Goal: Task Accomplishment & Management: Manage account settings

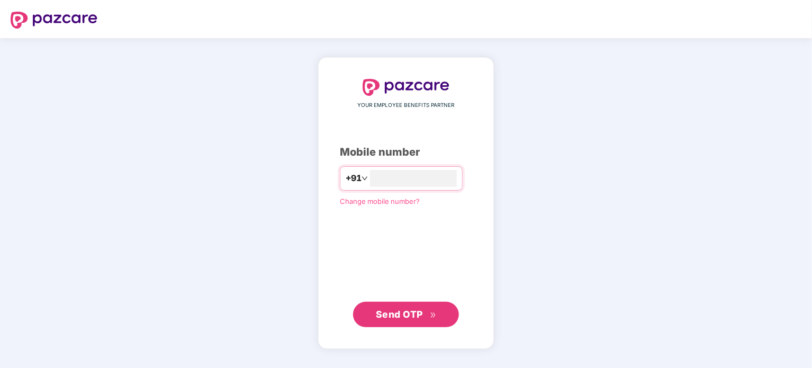
type input "**********"
click at [419, 321] on span "Send OTP" at bounding box center [406, 314] width 61 height 15
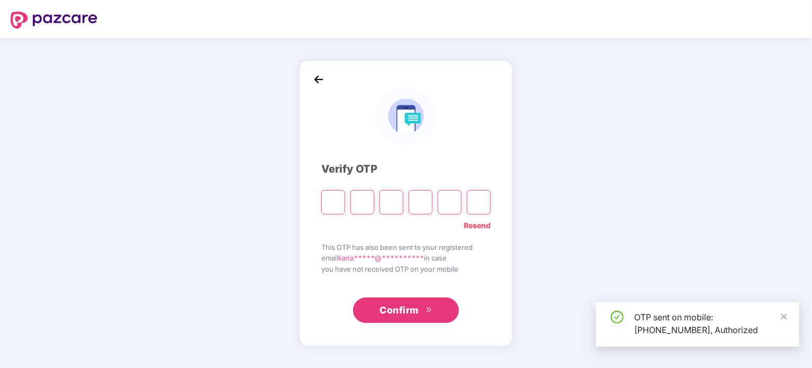
type input "*"
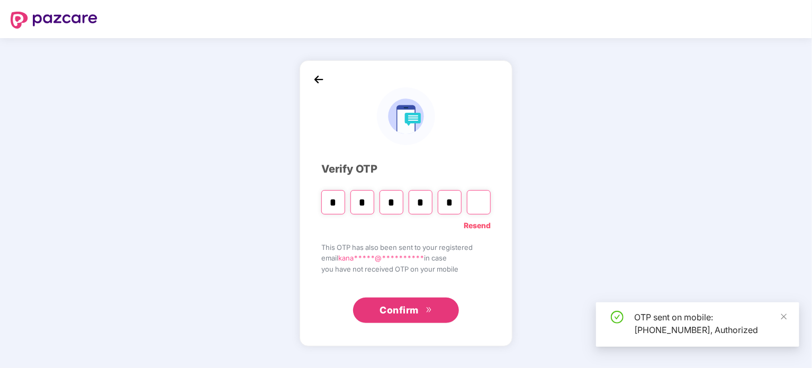
type input "*"
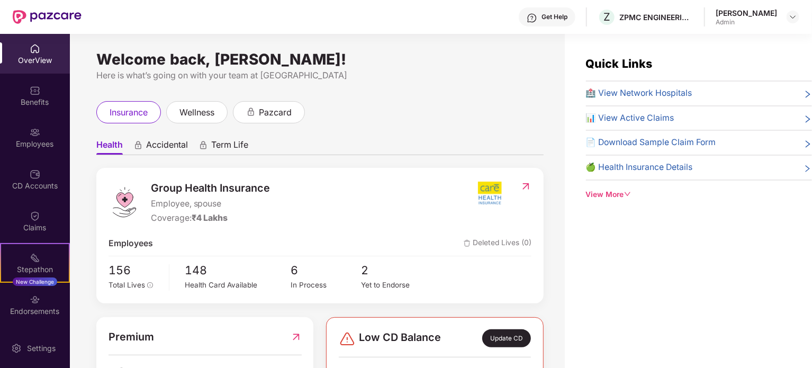
click at [768, 14] on div "[PERSON_NAME]" at bounding box center [745, 13] width 61 height 10
click at [379, 122] on div "insurance wellness pazcard" at bounding box center [319, 112] width 447 height 22
click at [362, 269] on span "2" at bounding box center [396, 270] width 70 height 18
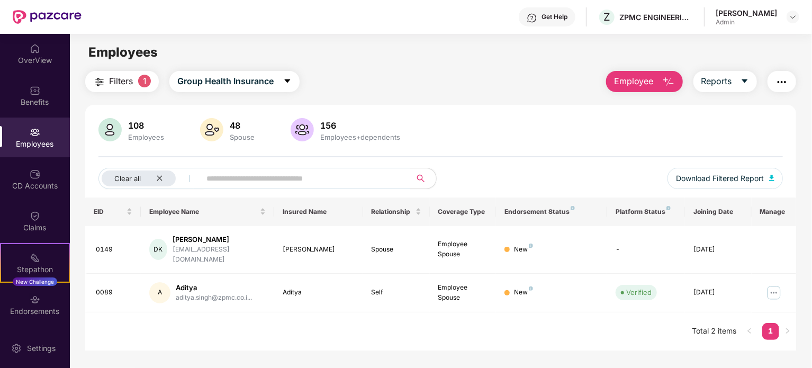
click at [108, 133] on img at bounding box center [109, 129] width 23 height 23
click at [219, 129] on img at bounding box center [211, 129] width 23 height 23
click at [27, 259] on div "Stepathon New Challenge" at bounding box center [35, 263] width 70 height 40
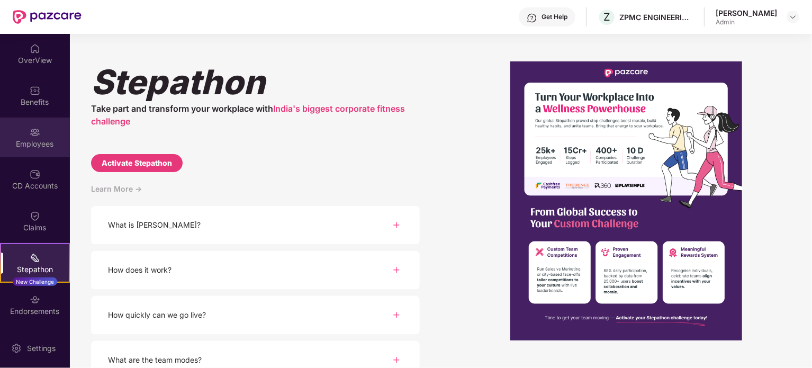
click at [25, 134] on div "Employees" at bounding box center [35, 137] width 70 height 40
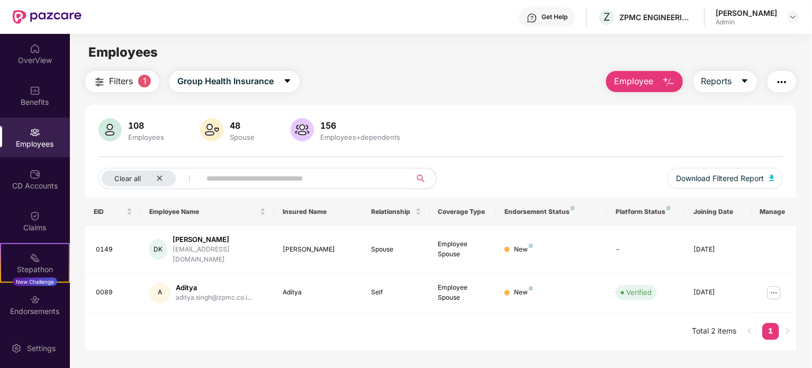
click at [125, 79] on span "Filters" at bounding box center [121, 81] width 24 height 13
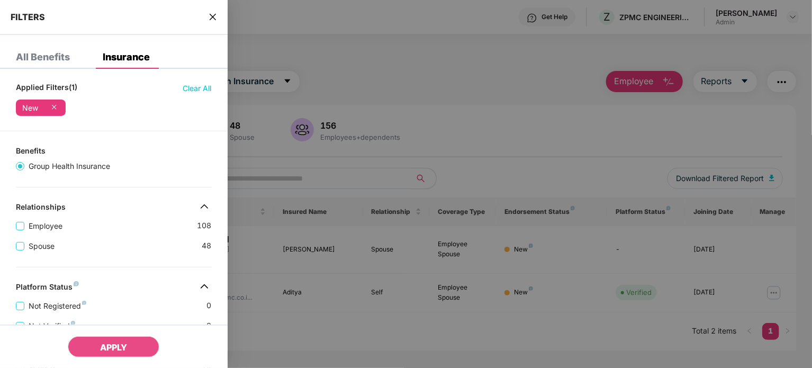
click at [211, 15] on icon "close" at bounding box center [212, 17] width 6 height 6
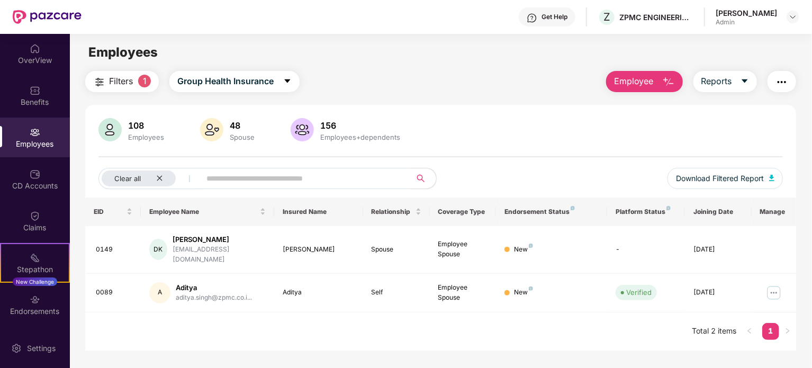
click at [328, 135] on div "Employees+dependents" at bounding box center [360, 137] width 84 height 8
click at [304, 134] on img at bounding box center [301, 129] width 23 height 23
click at [301, 127] on img at bounding box center [301, 129] width 23 height 23
click at [162, 176] on icon "close" at bounding box center [159, 178] width 7 height 7
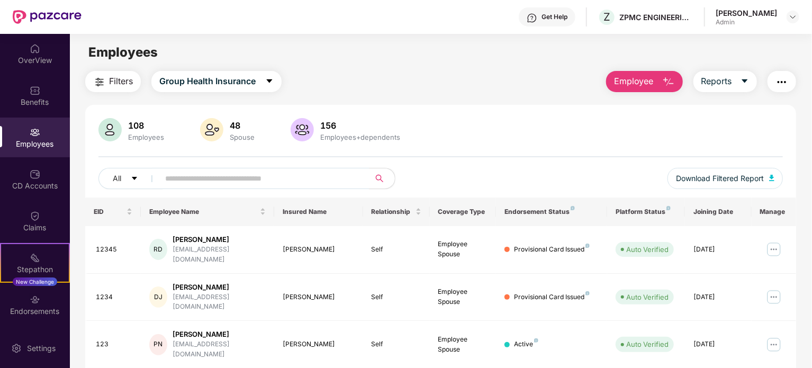
click at [637, 84] on span "Employee" at bounding box center [634, 81] width 40 height 13
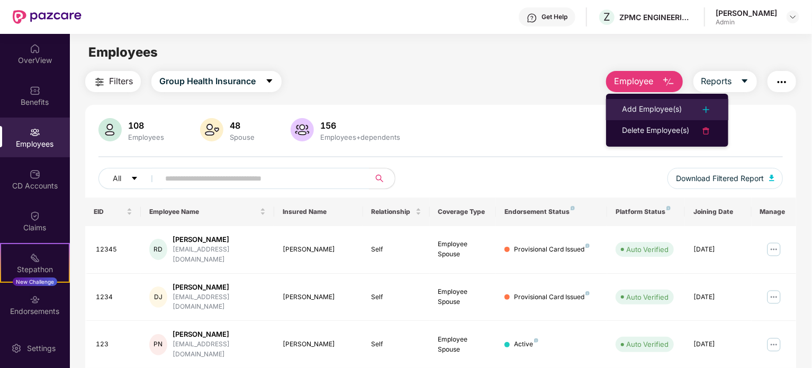
click at [644, 107] on div "Add Employee(s)" at bounding box center [652, 109] width 60 height 13
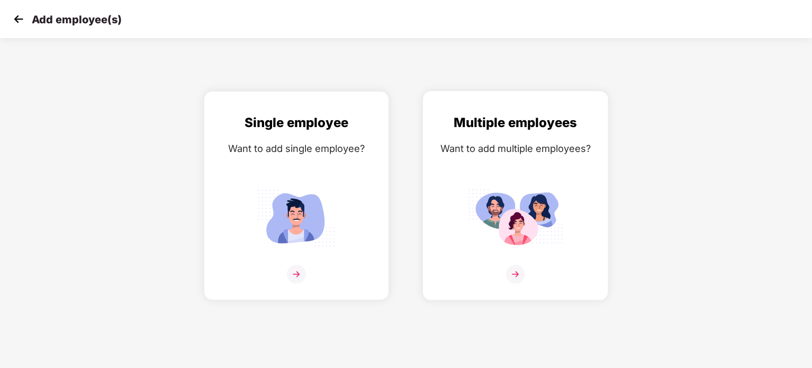
click at [522, 225] on img at bounding box center [515, 218] width 95 height 66
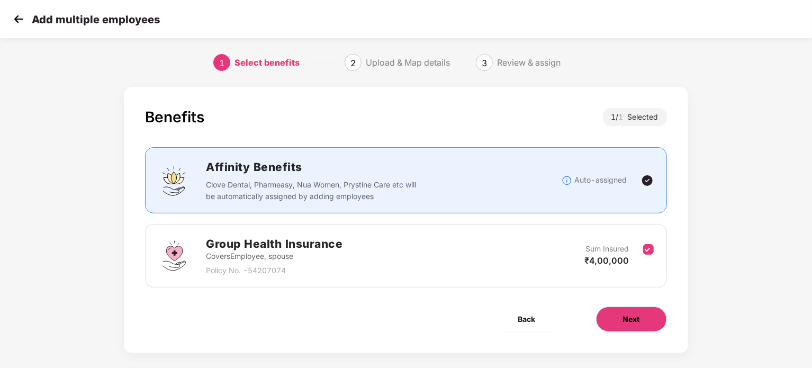
click at [633, 317] on span "Next" at bounding box center [631, 319] width 17 height 12
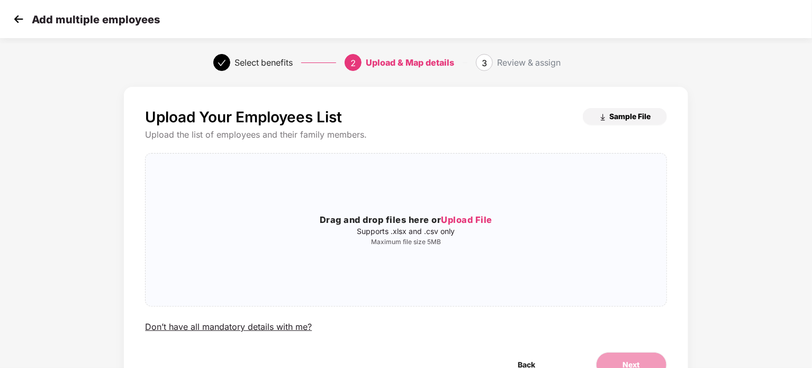
click at [631, 114] on span "Sample File" at bounding box center [630, 116] width 41 height 10
click at [410, 260] on div "Drag and drop files here or Upload File Supports .xlsx and .csv only Maximum fi…" at bounding box center [406, 229] width 520 height 135
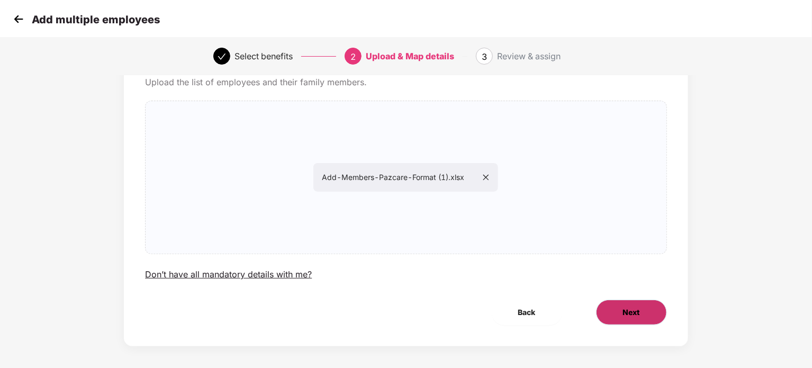
scroll to position [53, 0]
click at [619, 319] on button "Next" at bounding box center [631, 311] width 71 height 25
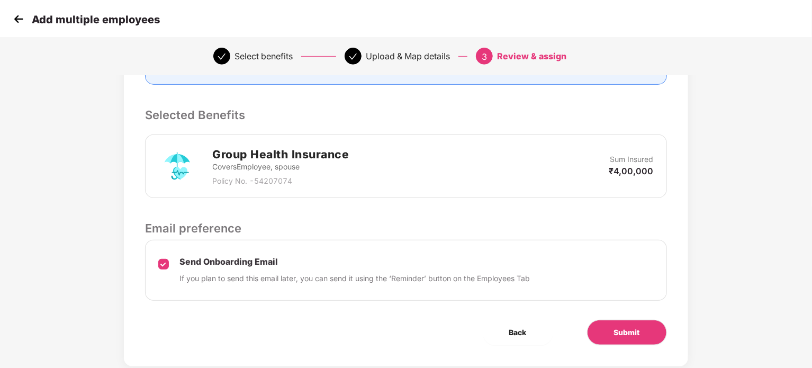
scroll to position [221, 0]
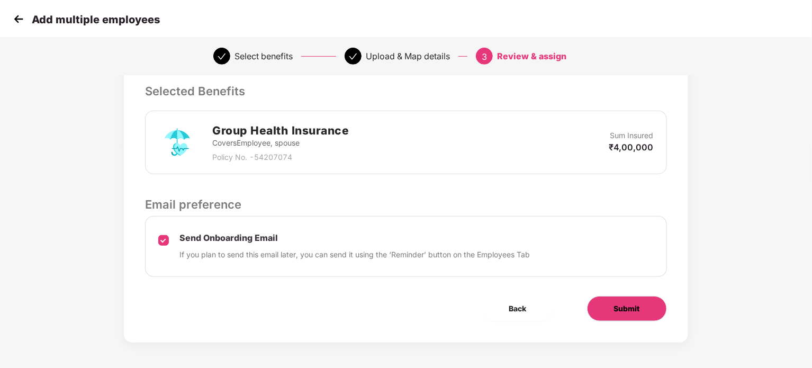
click at [614, 312] on span "Submit" at bounding box center [627, 309] width 26 height 12
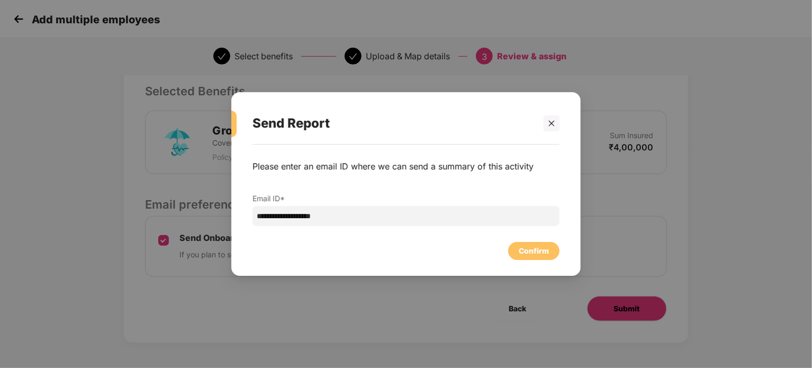
scroll to position [0, 0]
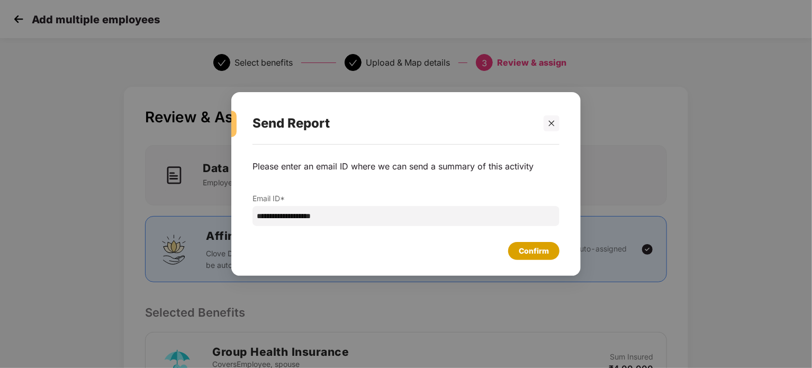
click at [537, 252] on div "Confirm" at bounding box center [534, 251] width 30 height 12
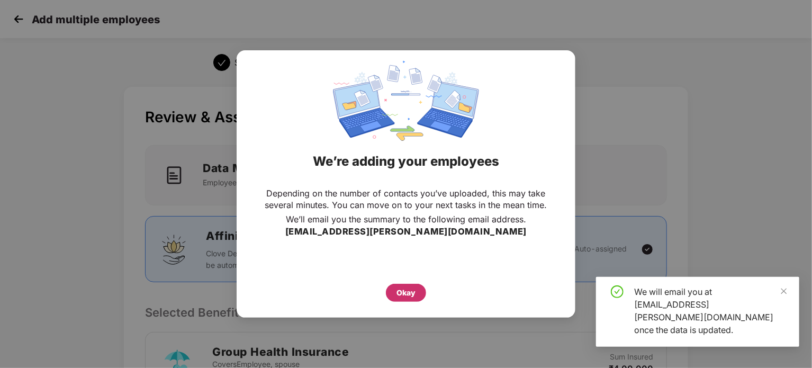
click at [411, 289] on div "Okay" at bounding box center [405, 293] width 19 height 12
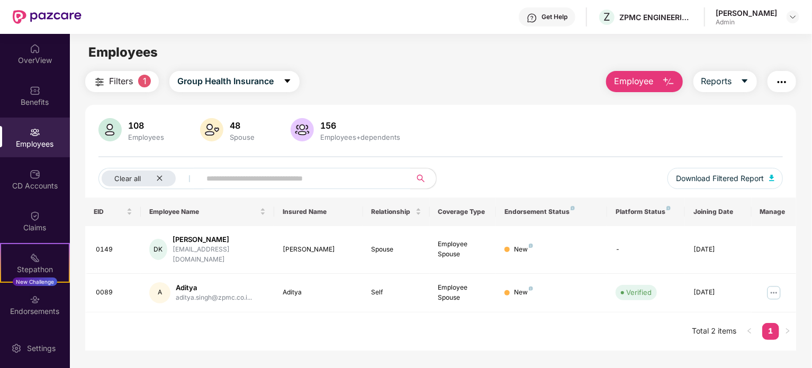
click at [26, 133] on div "Employees" at bounding box center [35, 137] width 70 height 40
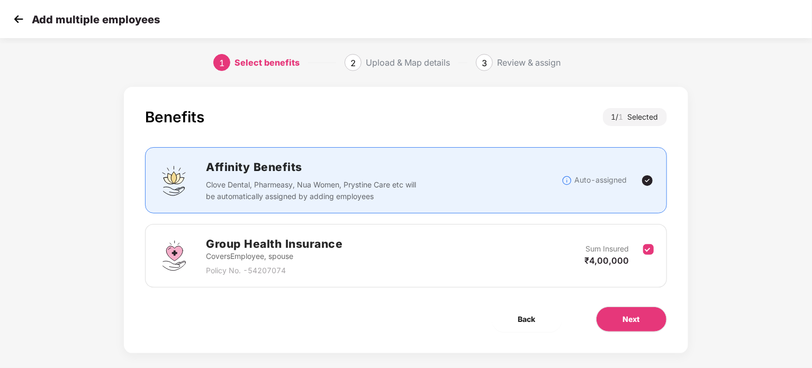
click at [20, 18] on img at bounding box center [19, 19] width 16 height 16
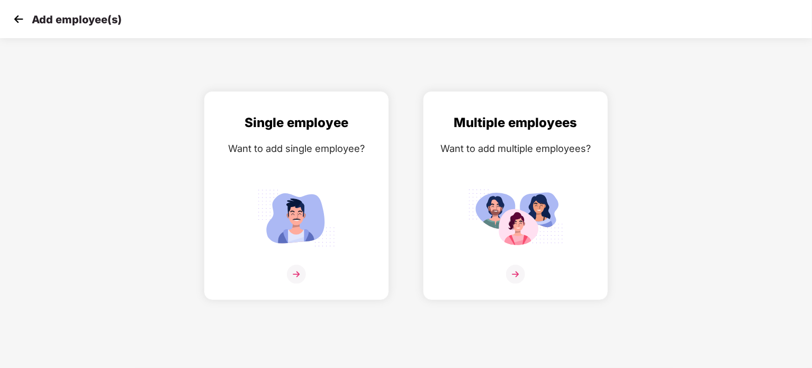
click at [20, 17] on img at bounding box center [19, 19] width 16 height 16
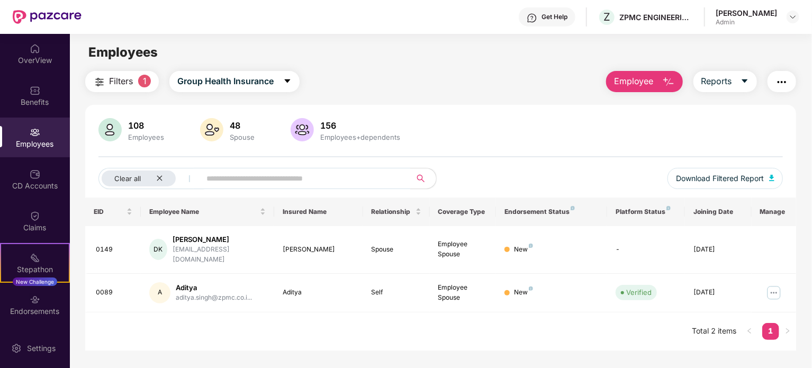
click at [135, 139] on div "Employees" at bounding box center [146, 137] width 40 height 8
click at [115, 132] on img at bounding box center [109, 129] width 23 height 23
click at [34, 147] on div "Employees" at bounding box center [35, 144] width 70 height 11
click at [156, 177] on icon "close" at bounding box center [159, 178] width 7 height 7
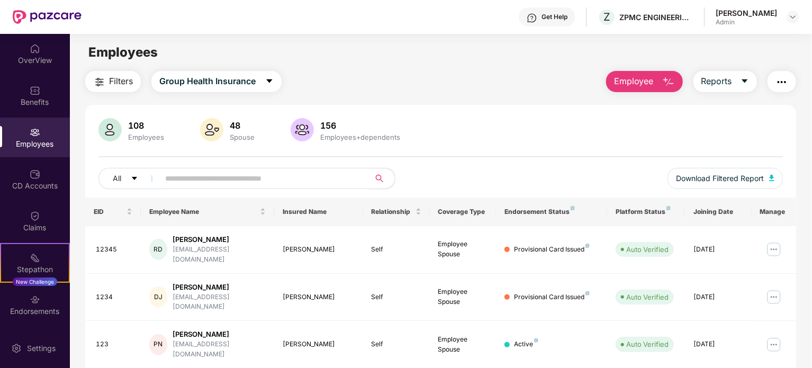
click at [313, 127] on div at bounding box center [302, 130] width 28 height 25
click at [184, 239] on div "[PERSON_NAME]" at bounding box center [218, 239] width 93 height 10
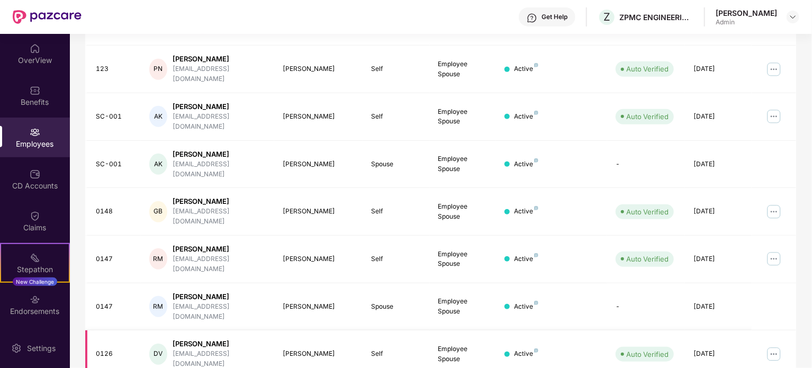
scroll to position [281, 0]
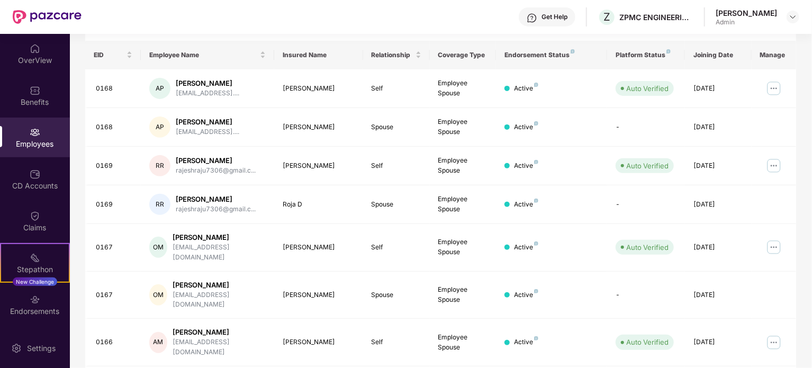
scroll to position [0, 0]
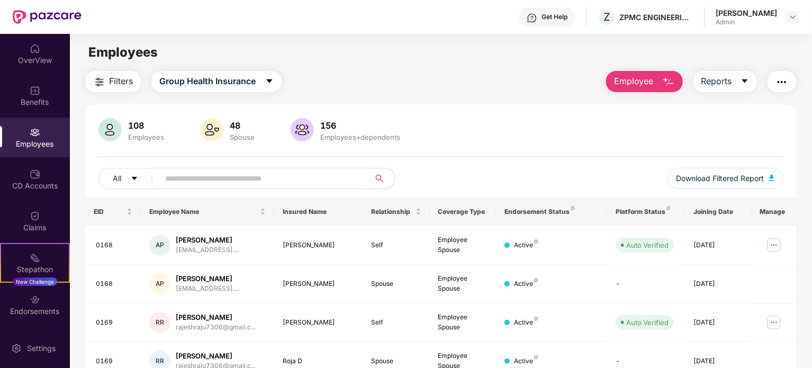
click at [626, 87] on span "Employee" at bounding box center [634, 81] width 40 height 13
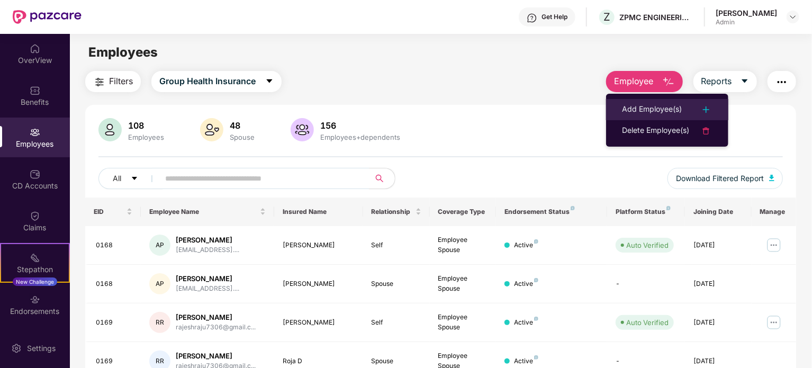
click at [636, 103] on div "Add Employee(s)" at bounding box center [652, 109] width 60 height 13
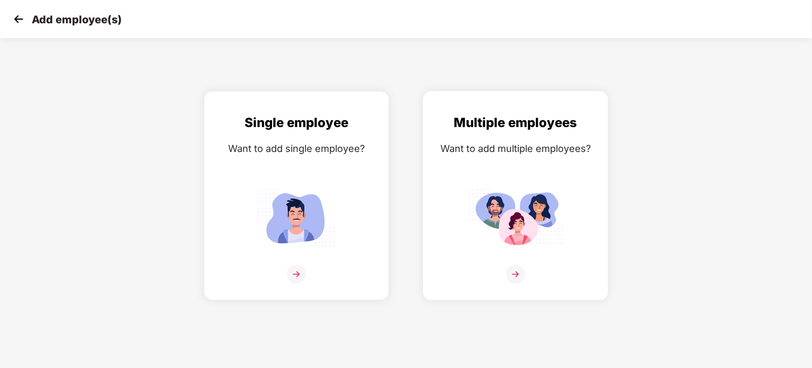
click at [537, 187] on img at bounding box center [515, 218] width 95 height 66
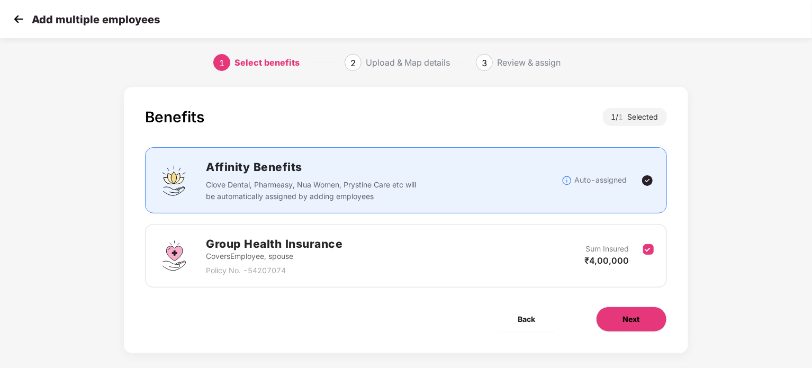
click at [626, 316] on span "Next" at bounding box center [631, 319] width 17 height 12
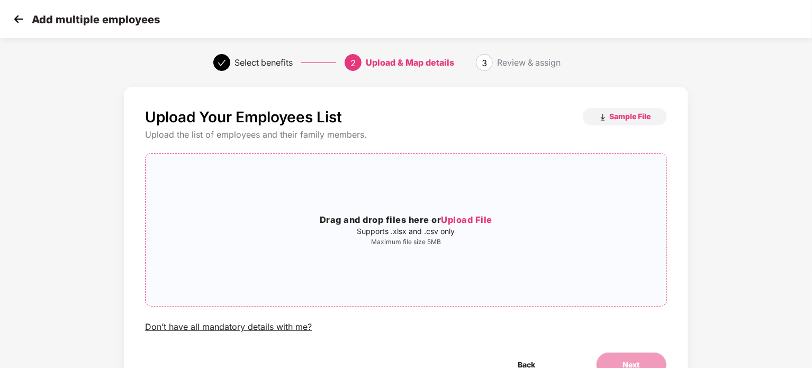
click at [414, 223] on h3 "Drag and drop files here or Upload File" at bounding box center [406, 220] width 520 height 14
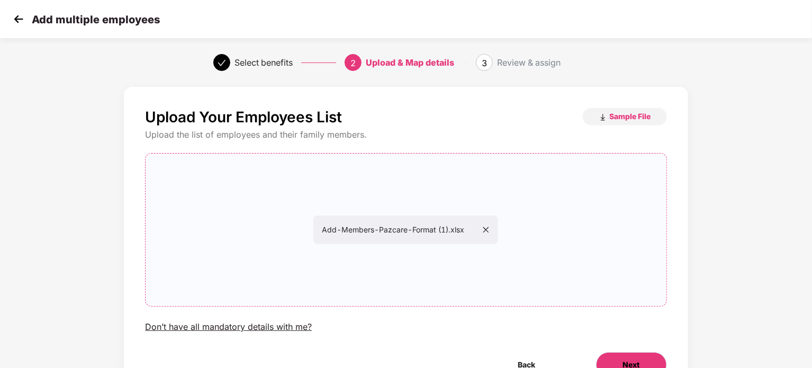
click at [631, 364] on span "Next" at bounding box center [631, 365] width 17 height 12
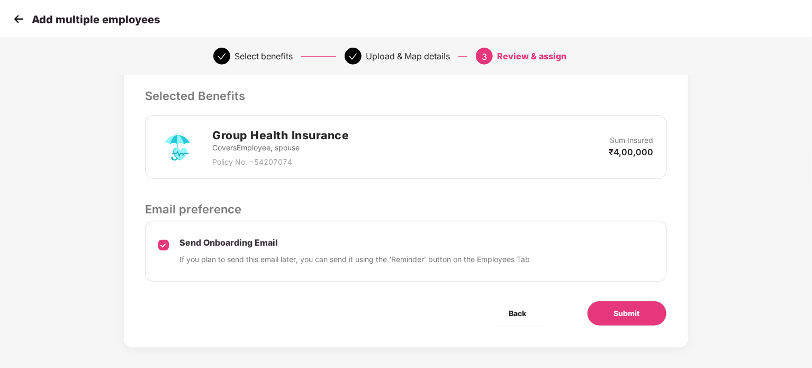
scroll to position [221, 0]
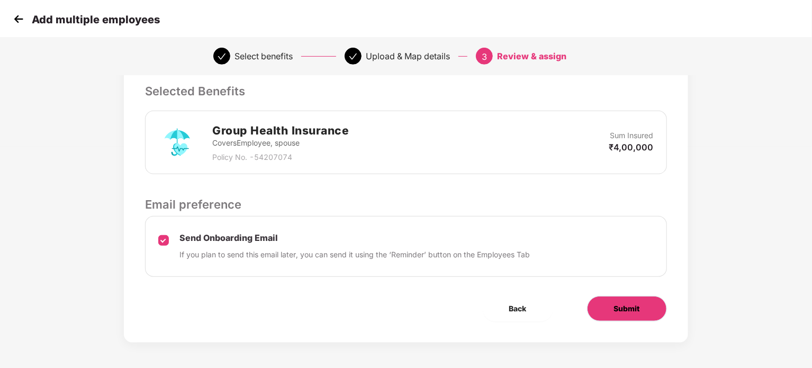
click at [622, 305] on span "Submit" at bounding box center [627, 309] width 26 height 12
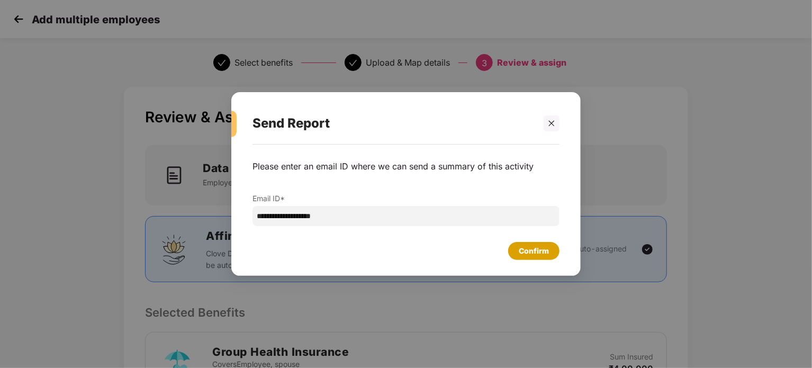
click at [524, 250] on div "Confirm" at bounding box center [534, 251] width 30 height 12
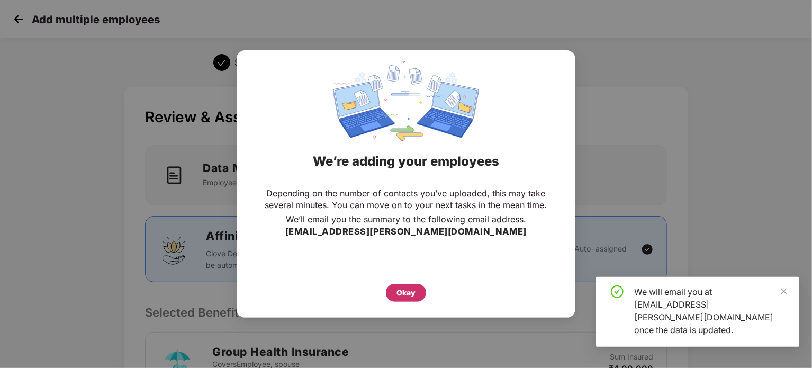
click at [414, 293] on div "Okay" at bounding box center [405, 293] width 19 height 12
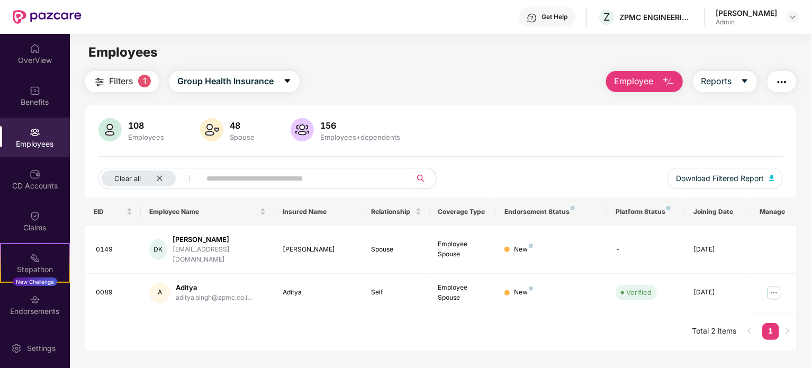
click at [42, 140] on div "Employees" at bounding box center [35, 144] width 70 height 11
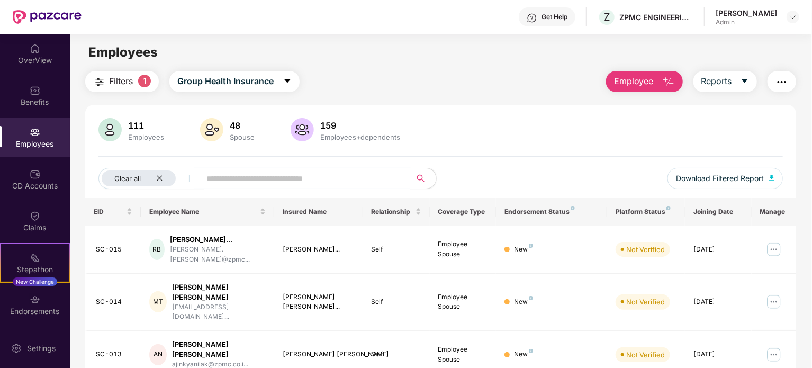
click at [326, 128] on div "159" at bounding box center [360, 125] width 84 height 11
click at [662, 78] on img "button" at bounding box center [668, 82] width 13 height 13
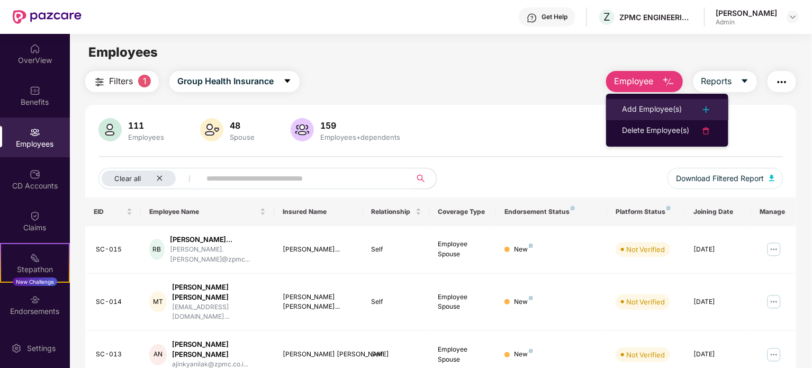
click at [653, 104] on div "Add Employee(s)" at bounding box center [652, 109] width 60 height 13
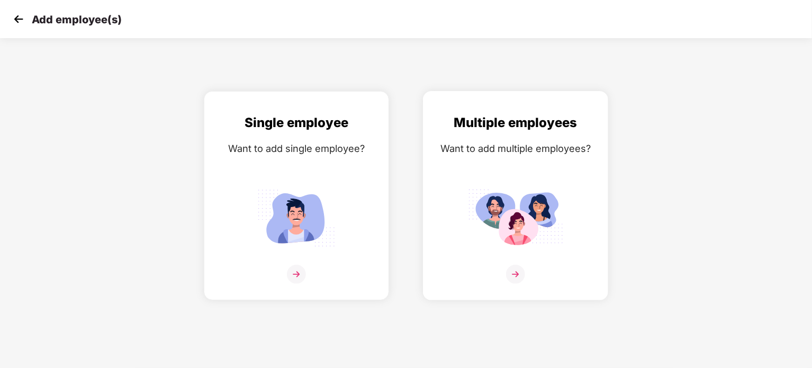
click at [512, 196] on img at bounding box center [515, 218] width 95 height 66
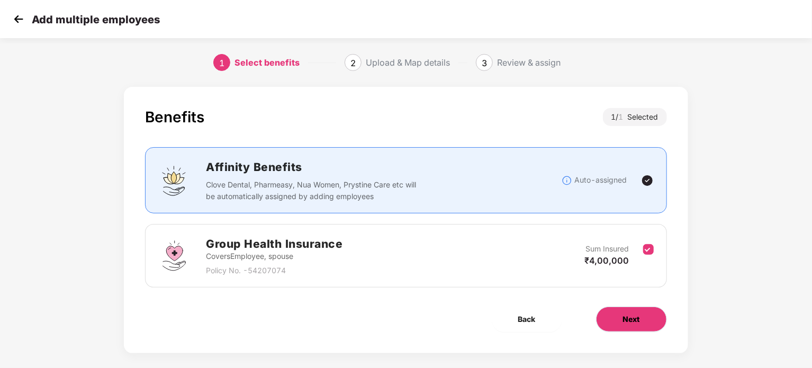
click at [625, 319] on span "Next" at bounding box center [631, 319] width 17 height 12
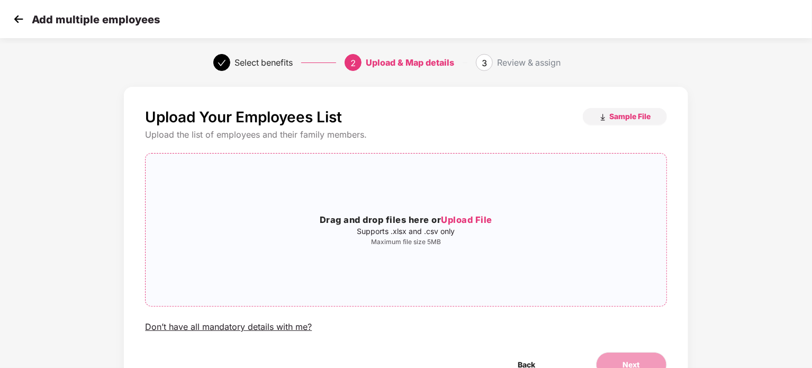
click at [408, 215] on h3 "Drag and drop files here or Upload File" at bounding box center [406, 220] width 520 height 14
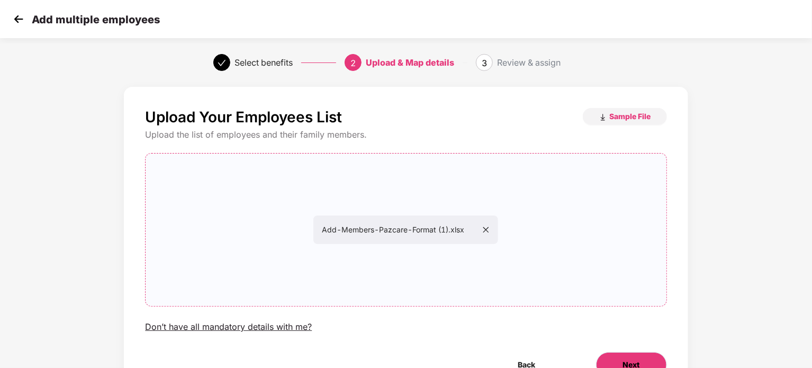
click at [631, 358] on button "Next" at bounding box center [631, 364] width 71 height 25
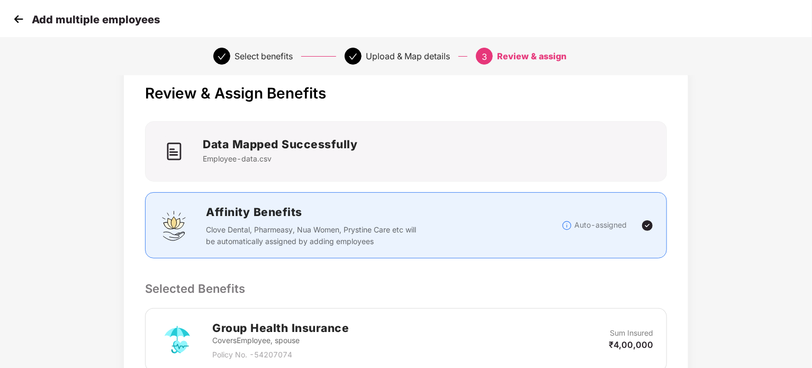
scroll to position [221, 0]
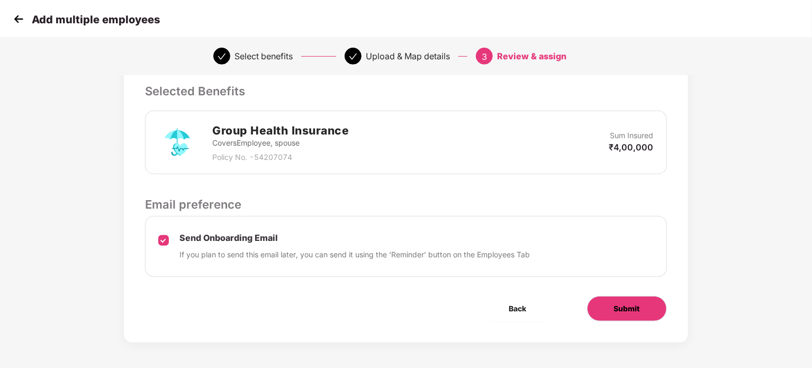
click at [613, 302] on button "Submit" at bounding box center [627, 308] width 80 height 25
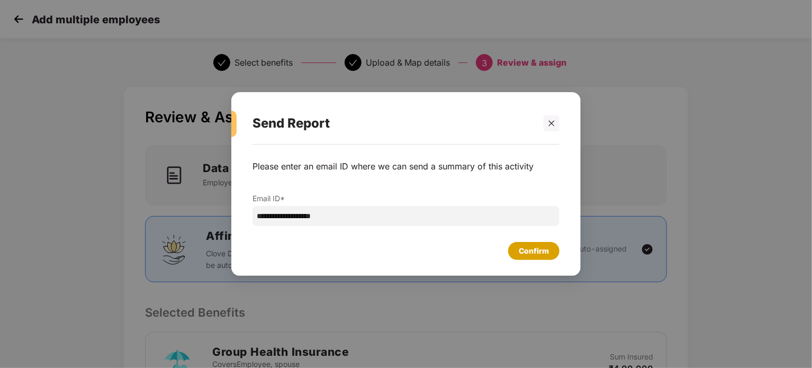
click at [538, 250] on div "Confirm" at bounding box center [534, 251] width 30 height 12
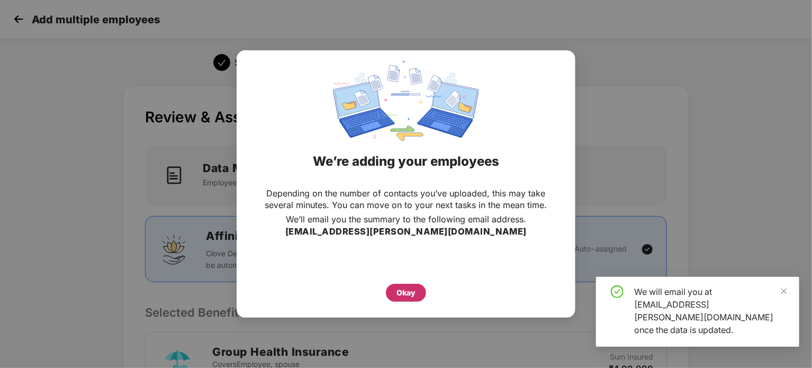
click at [413, 293] on div "Okay" at bounding box center [405, 293] width 19 height 12
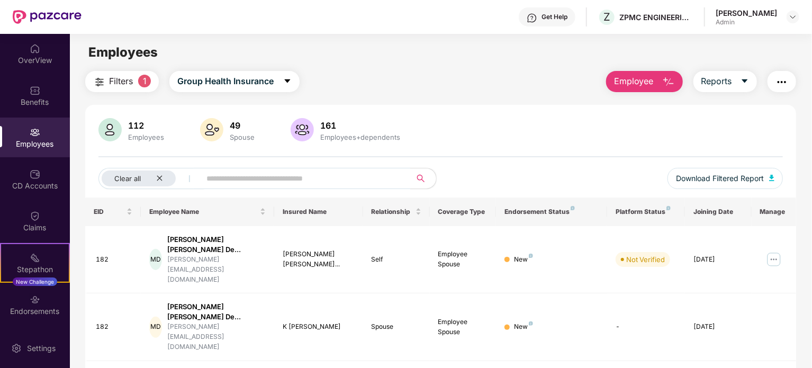
click at [322, 131] on div "161 Employees+dependents" at bounding box center [360, 130] width 88 height 22
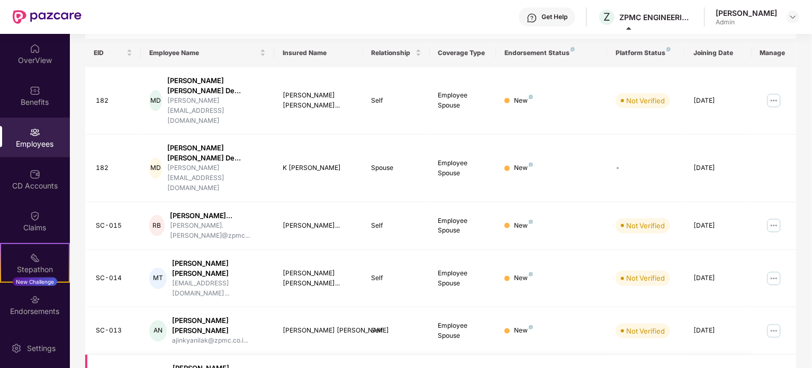
scroll to position [165, 0]
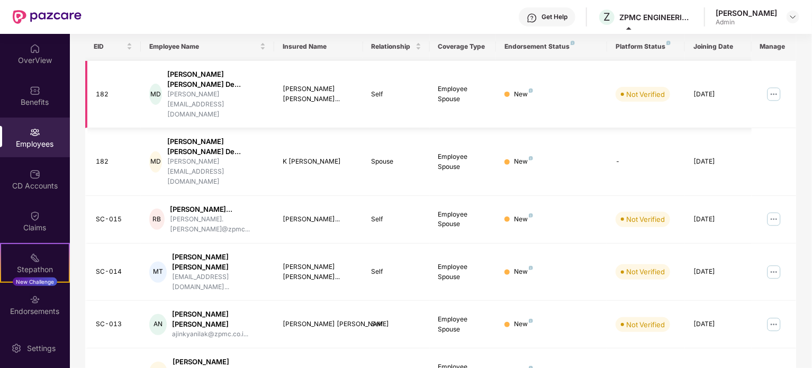
click at [110, 89] on div "182" at bounding box center [114, 94] width 37 height 10
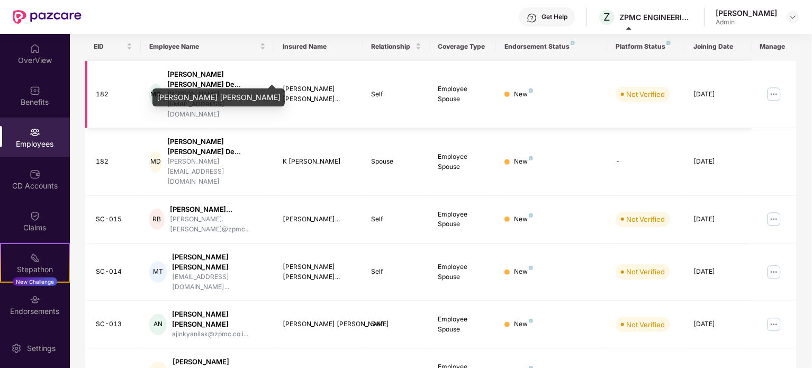
click at [204, 75] on div "[PERSON_NAME] [PERSON_NAME] De..." at bounding box center [216, 79] width 98 height 20
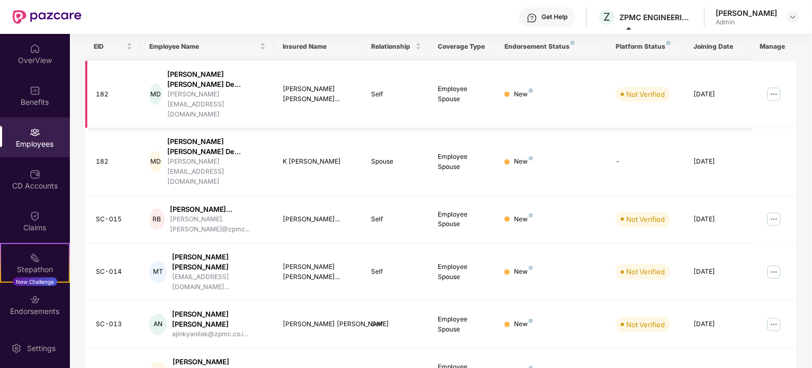
click at [157, 84] on div "MD" at bounding box center [155, 94] width 13 height 21
click at [771, 86] on img at bounding box center [773, 94] width 17 height 17
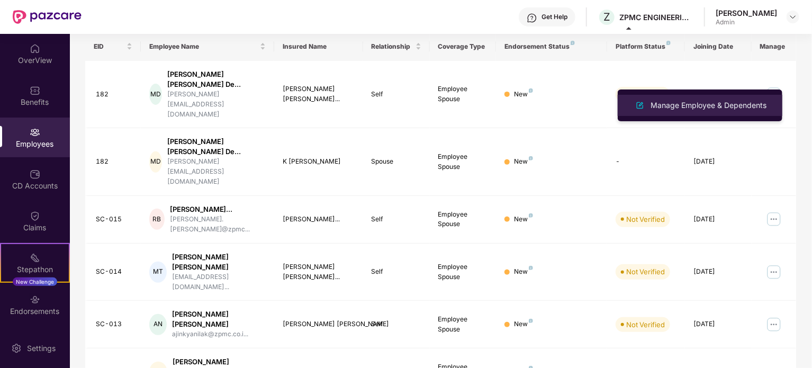
click at [689, 108] on div "Manage Employee & Dependents" at bounding box center [708, 105] width 120 height 12
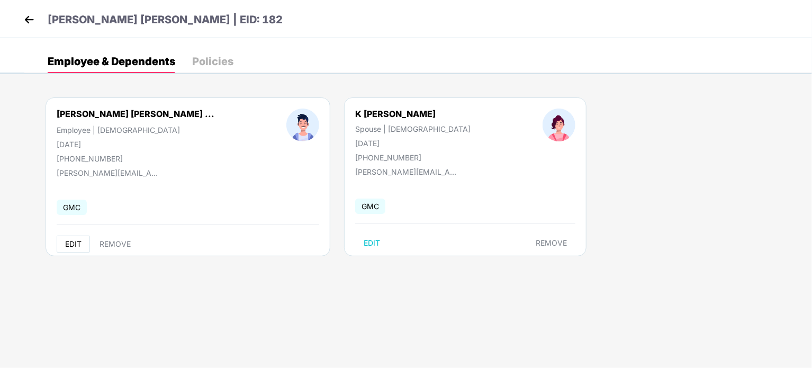
click at [66, 245] on span "EDIT" at bounding box center [73, 244] width 16 height 8
select select "****"
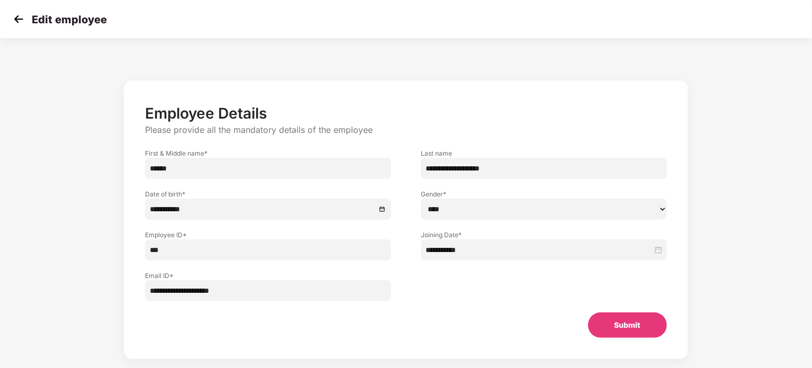
click at [148, 250] on input "***" at bounding box center [268, 249] width 246 height 21
type input "****"
click at [603, 317] on button "Submit" at bounding box center [627, 324] width 79 height 25
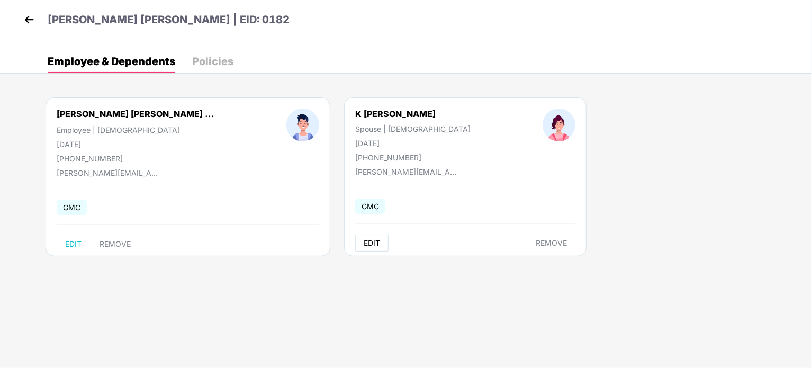
click at [364, 246] on span "EDIT" at bounding box center [372, 243] width 16 height 8
select select "******"
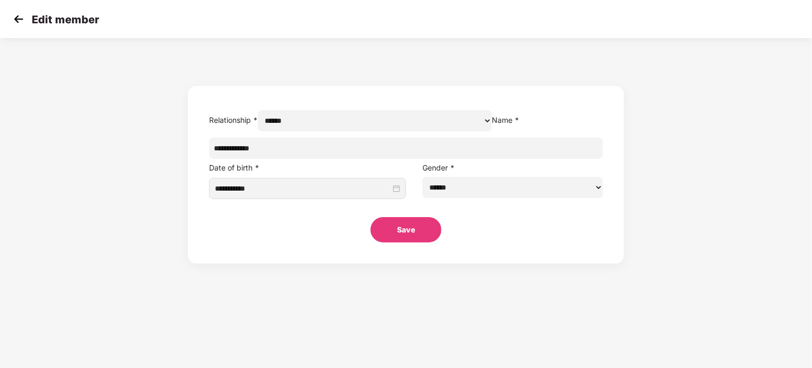
click at [21, 28] on div "Edit member" at bounding box center [406, 19] width 812 height 38
click at [21, 23] on img at bounding box center [19, 19] width 16 height 16
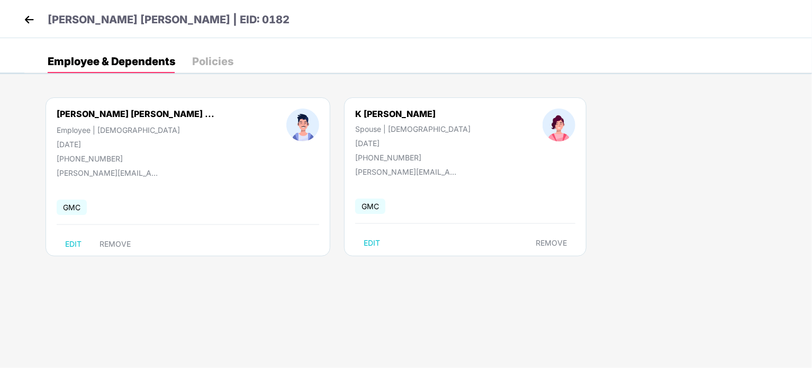
click at [23, 17] on img at bounding box center [29, 20] width 16 height 16
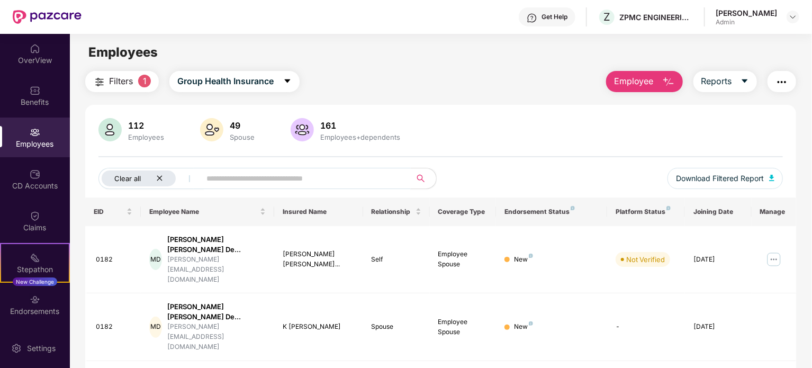
click at [158, 179] on icon "close" at bounding box center [159, 178] width 5 height 5
click at [108, 126] on img at bounding box center [109, 129] width 23 height 23
click at [300, 131] on img at bounding box center [301, 129] width 23 height 23
click at [303, 132] on img at bounding box center [301, 129] width 23 height 23
click at [303, 129] on img at bounding box center [301, 129] width 23 height 23
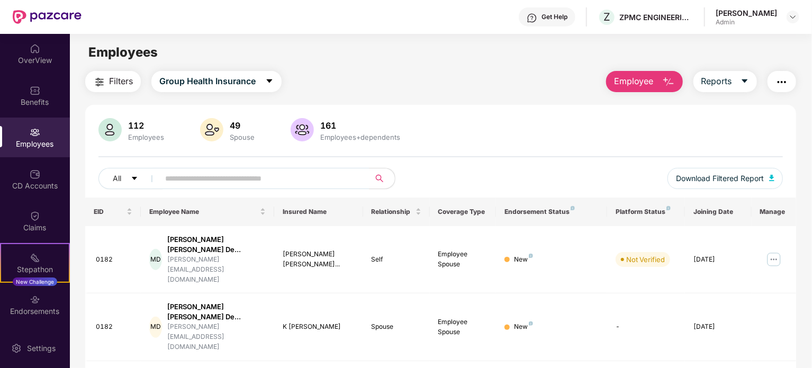
click at [303, 129] on img at bounding box center [301, 129] width 23 height 23
click at [666, 79] on img "button" at bounding box center [668, 82] width 13 height 13
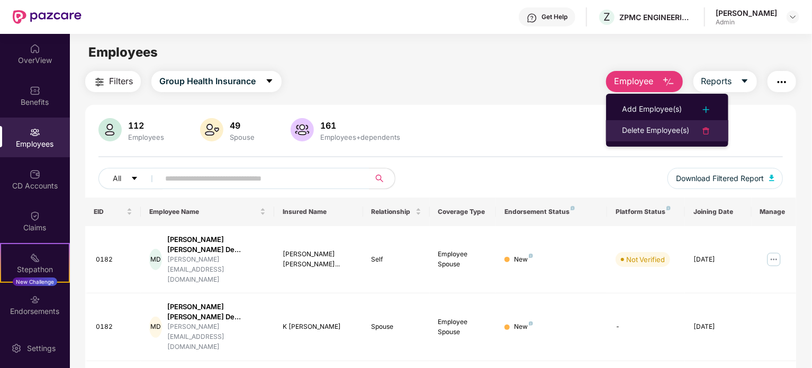
click at [667, 130] on div "Delete Employee(s)" at bounding box center [655, 130] width 67 height 13
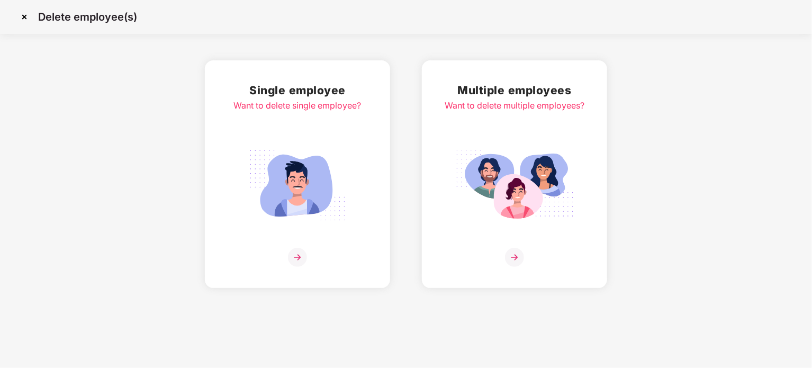
click at [301, 189] on img at bounding box center [297, 185] width 119 height 83
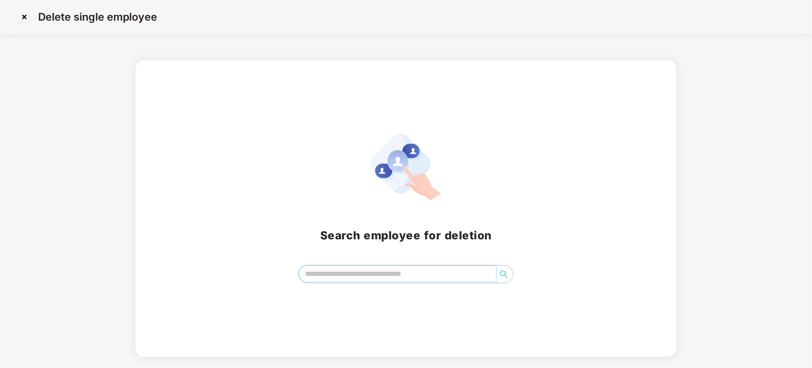
click at [364, 273] on input "search" at bounding box center [397, 274] width 197 height 16
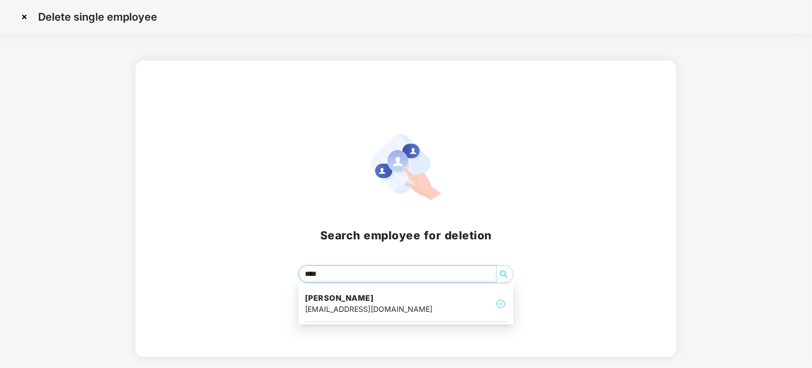
type input "*****"
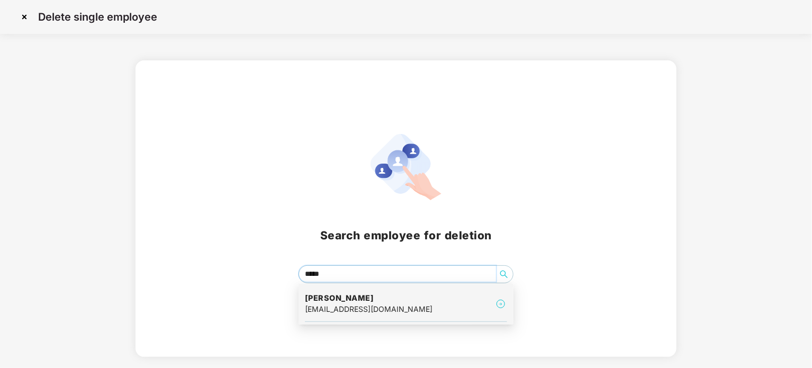
click at [359, 304] on div "[EMAIL_ADDRESS][DOMAIN_NAME]" at bounding box center [369, 309] width 128 height 12
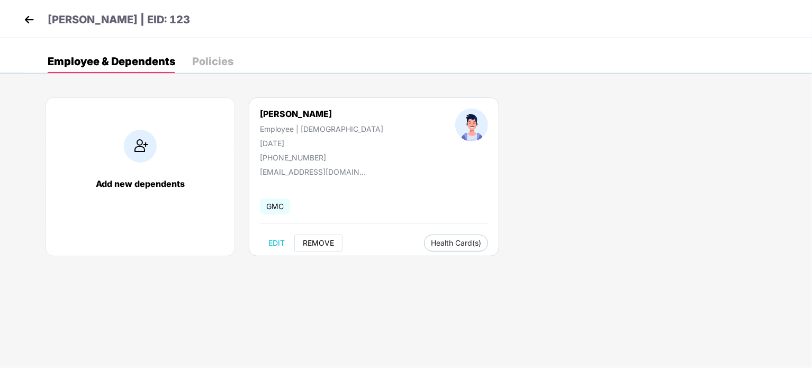
click at [319, 243] on span "REMOVE" at bounding box center [318, 243] width 31 height 8
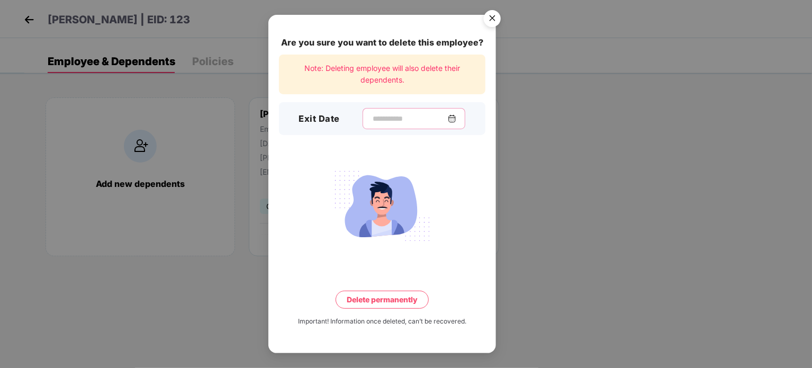
click at [371, 119] on input at bounding box center [409, 118] width 76 height 11
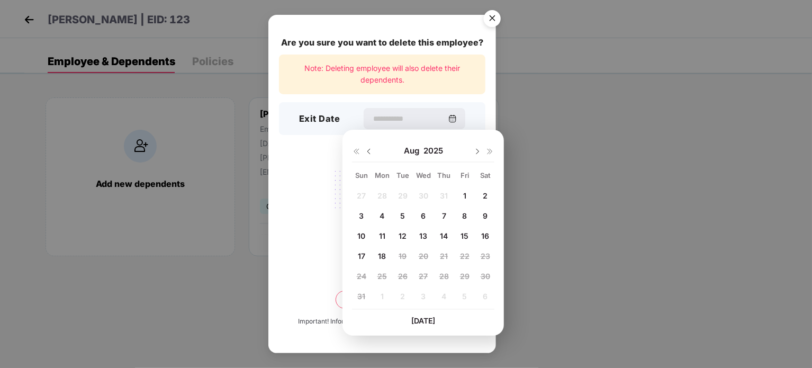
click at [365, 151] on img at bounding box center [369, 151] width 8 height 8
click at [368, 152] on img at bounding box center [369, 151] width 8 height 8
click at [478, 152] on img at bounding box center [477, 151] width 8 height 8
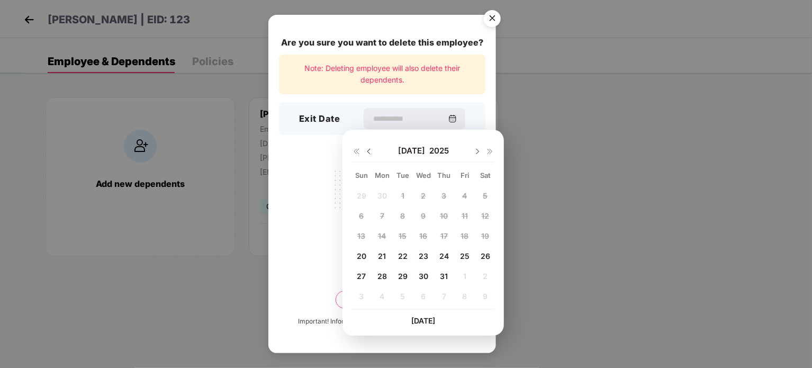
click at [364, 255] on span "20" at bounding box center [362, 255] width 10 height 9
type input "**********"
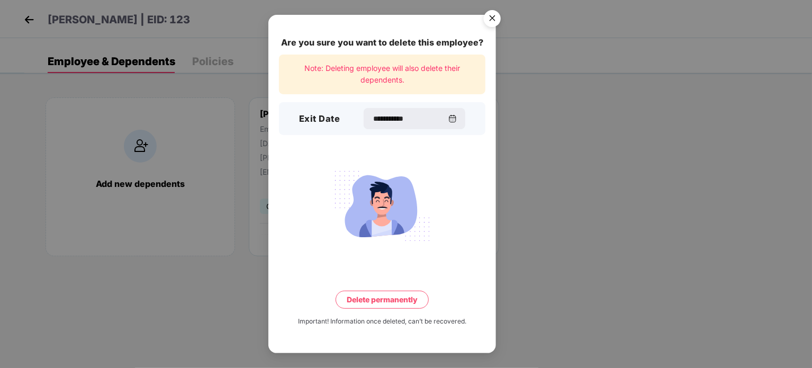
click at [388, 296] on button "Delete permanently" at bounding box center [381, 299] width 93 height 18
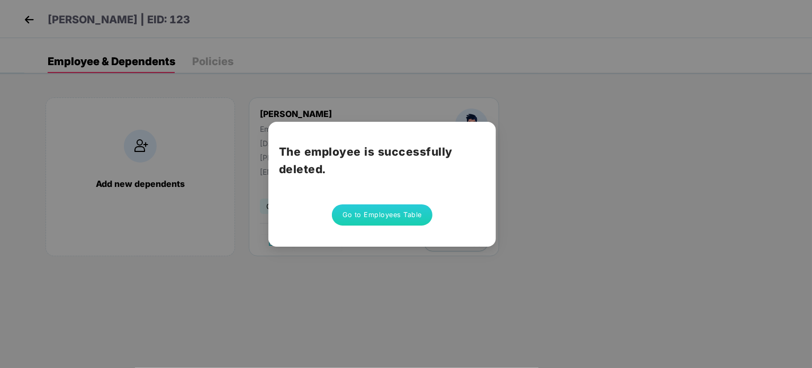
click at [382, 217] on button "Go to Employees Table" at bounding box center [382, 214] width 101 height 21
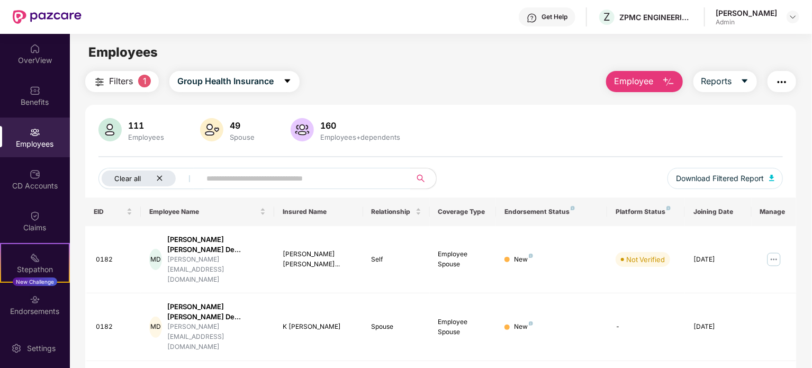
click at [160, 180] on icon "close" at bounding box center [159, 178] width 7 height 7
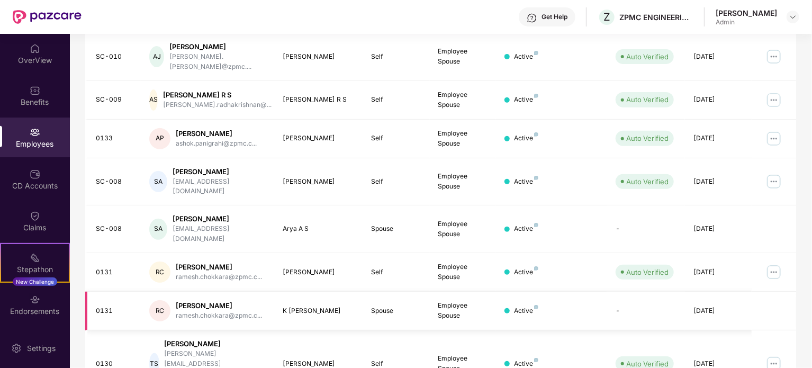
scroll to position [69, 0]
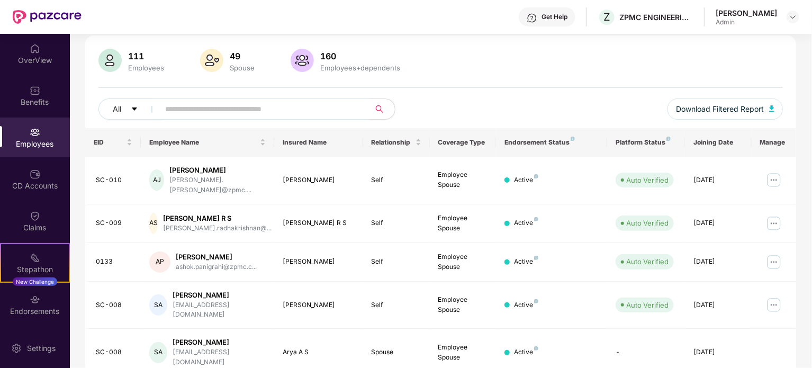
click at [190, 112] on input "text" at bounding box center [260, 109] width 190 height 16
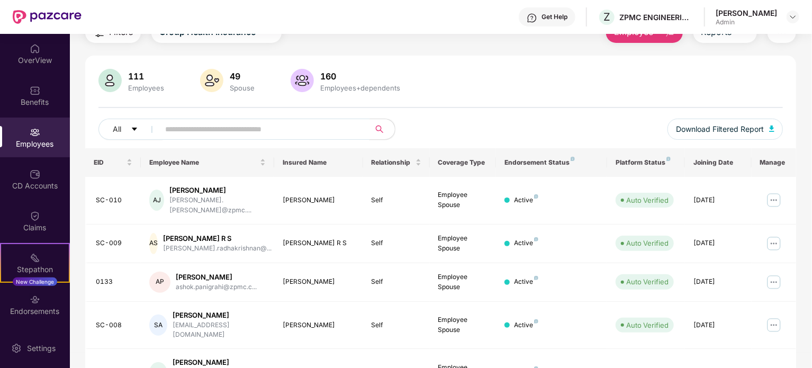
scroll to position [0, 0]
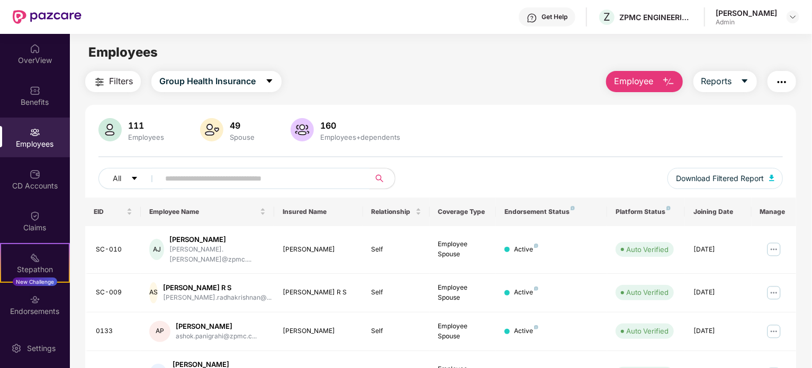
click at [668, 83] on img "button" at bounding box center [668, 82] width 13 height 13
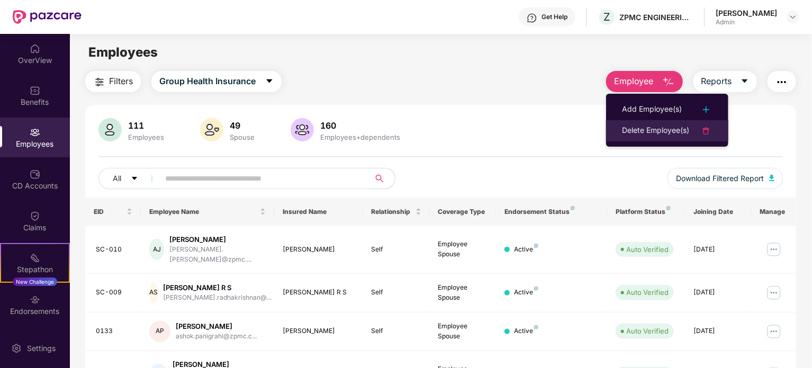
click at [659, 129] on div "Delete Employee(s)" at bounding box center [655, 130] width 67 height 13
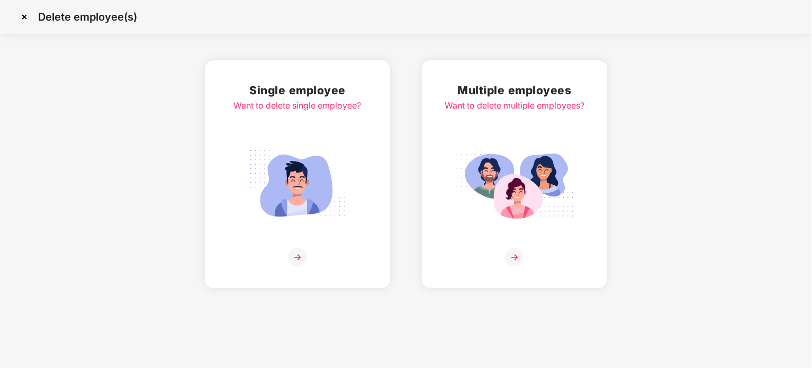
click at [303, 188] on img at bounding box center [297, 185] width 119 height 83
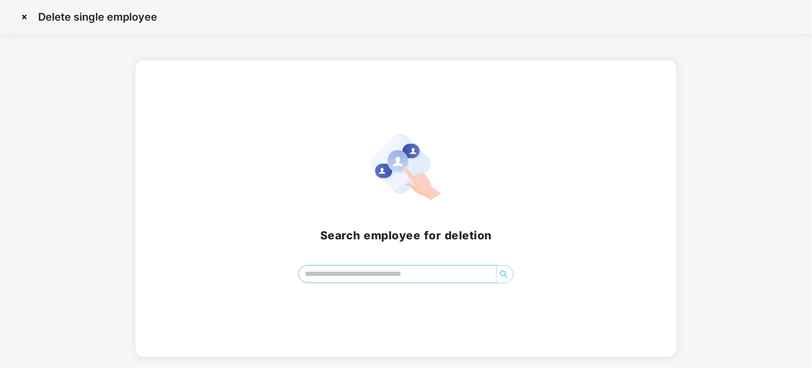
click at [326, 271] on input "search" at bounding box center [397, 274] width 197 height 16
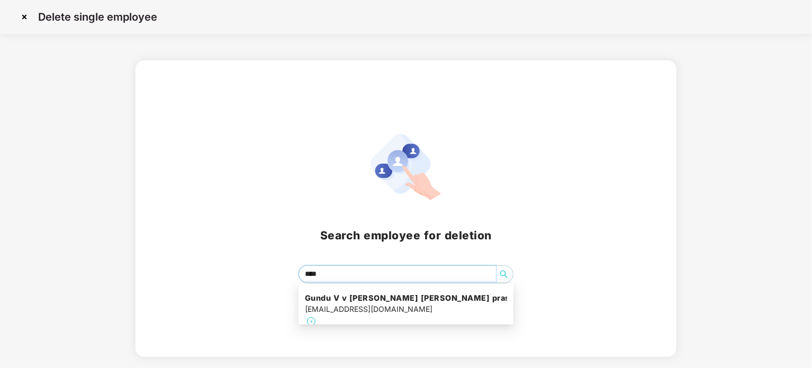
type input "*****"
click at [392, 304] on div "dummy3@zpmc.co.in" at bounding box center [406, 309] width 202 height 12
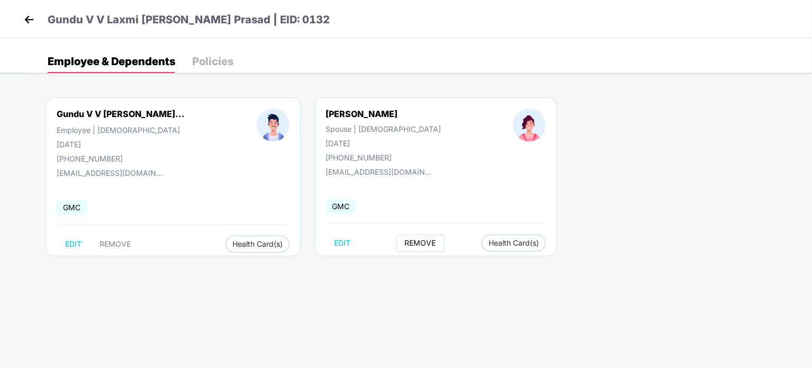
click at [405, 242] on span "REMOVE" at bounding box center [420, 243] width 31 height 8
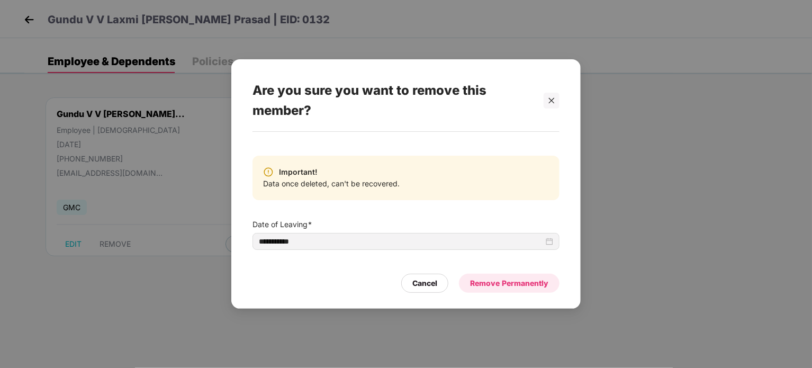
click at [510, 285] on div "Remove Permanently" at bounding box center [509, 283] width 78 height 12
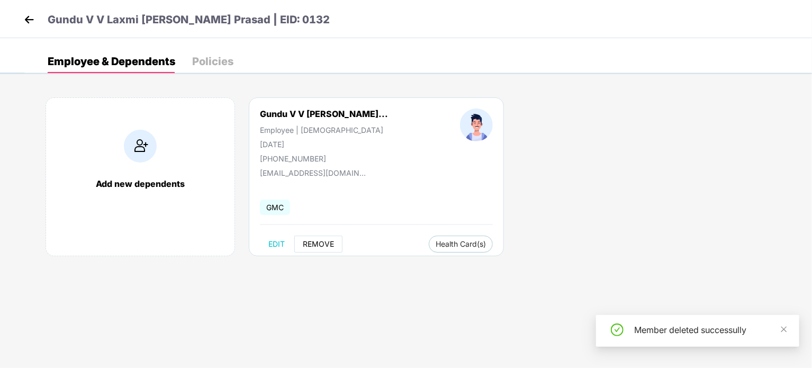
click at [316, 246] on span "REMOVE" at bounding box center [318, 244] width 31 height 8
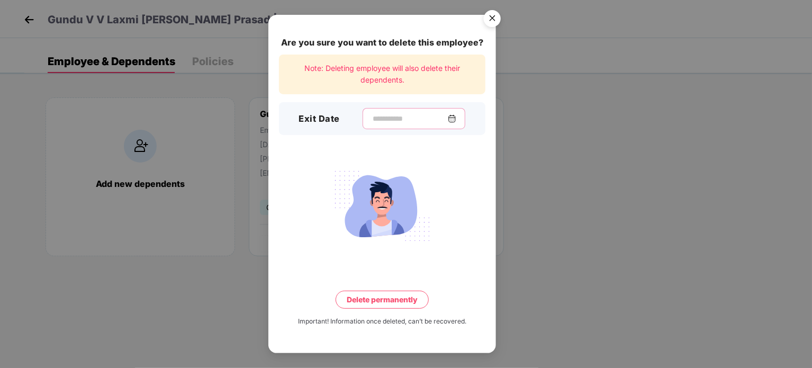
click at [398, 119] on input at bounding box center [409, 118] width 76 height 11
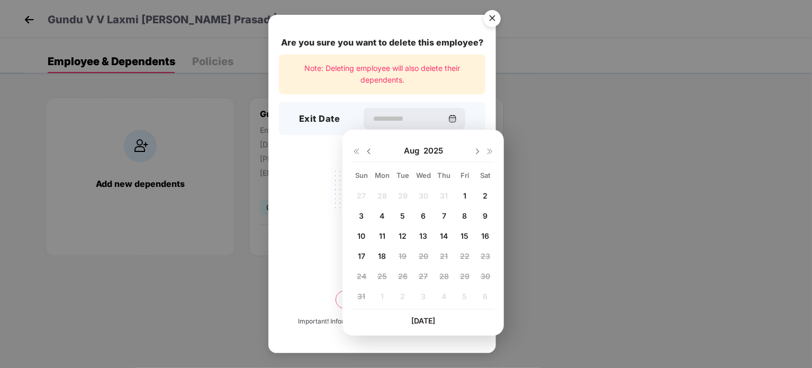
click at [366, 149] on img at bounding box center [369, 151] width 8 height 8
click at [364, 258] on span "20" at bounding box center [362, 255] width 10 height 9
type input "**********"
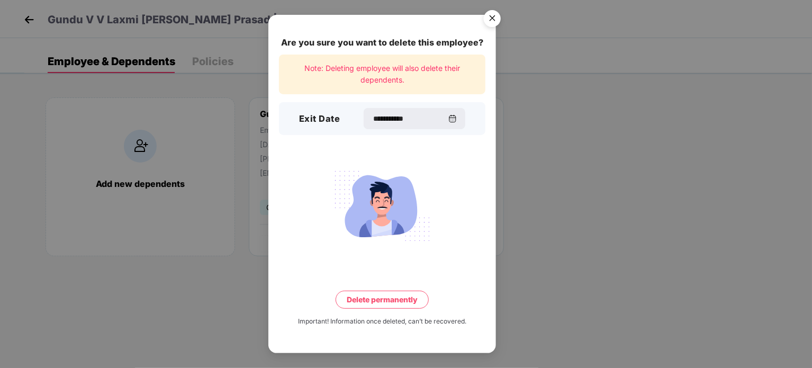
click at [391, 296] on button "Delete permanently" at bounding box center [381, 299] width 93 height 18
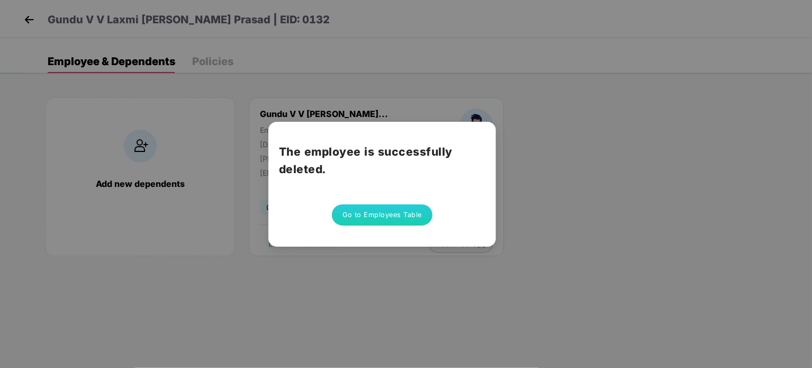
click at [370, 216] on button "Go to Employees Table" at bounding box center [382, 214] width 101 height 21
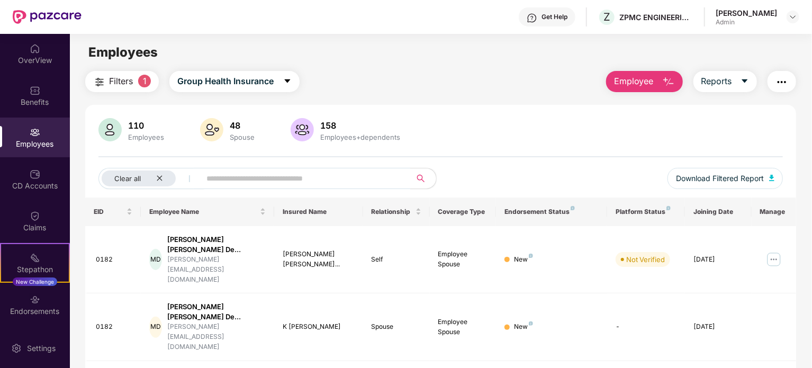
click at [667, 76] on img "button" at bounding box center [668, 82] width 13 height 13
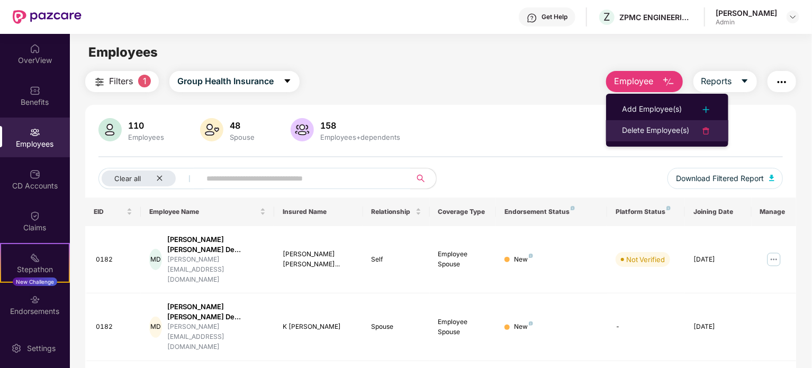
click at [655, 128] on div "Delete Employee(s)" at bounding box center [655, 130] width 67 height 13
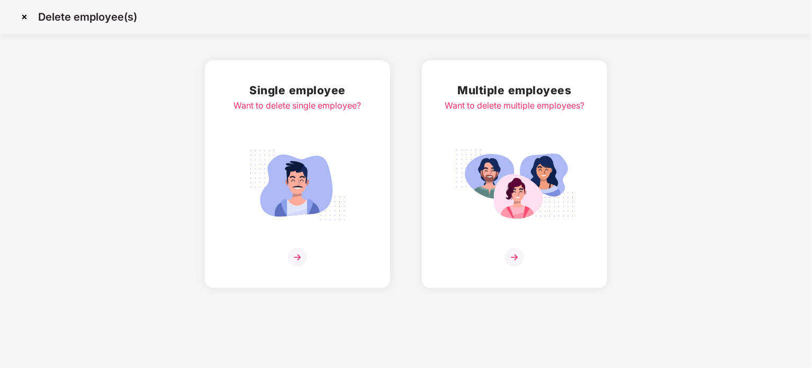
click at [307, 207] on img at bounding box center [297, 185] width 119 height 83
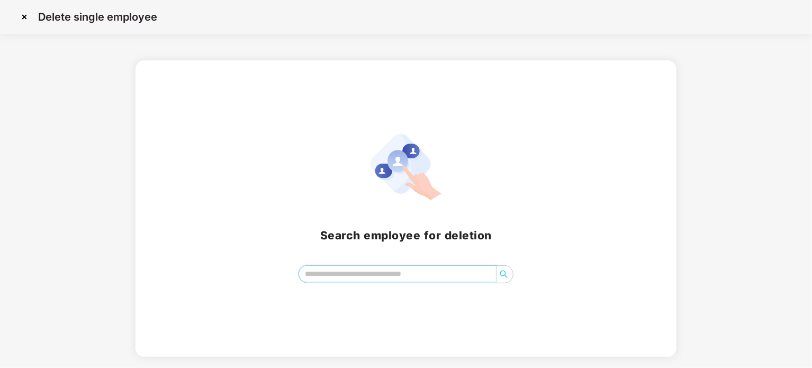
click at [347, 268] on input "search" at bounding box center [397, 274] width 197 height 16
type input "*"
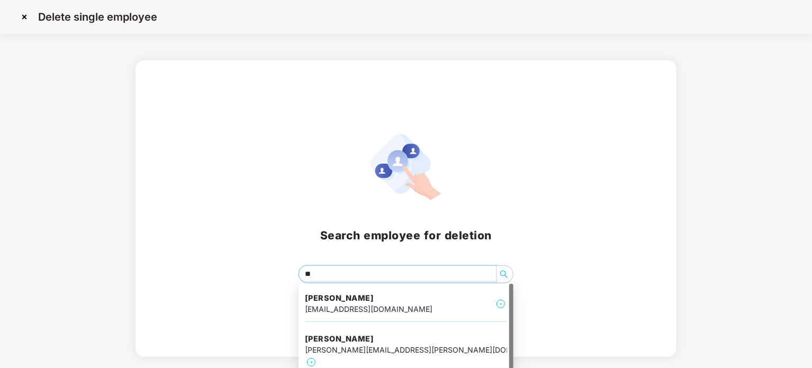
type input "*"
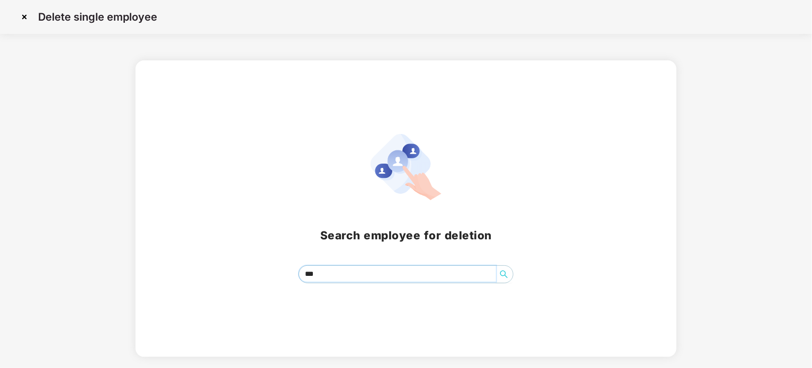
type input "***"
click at [26, 16] on img at bounding box center [24, 16] width 17 height 17
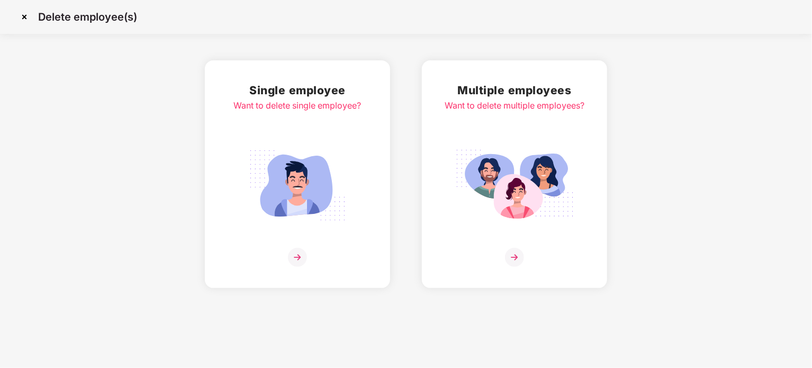
click at [23, 16] on img at bounding box center [24, 16] width 17 height 17
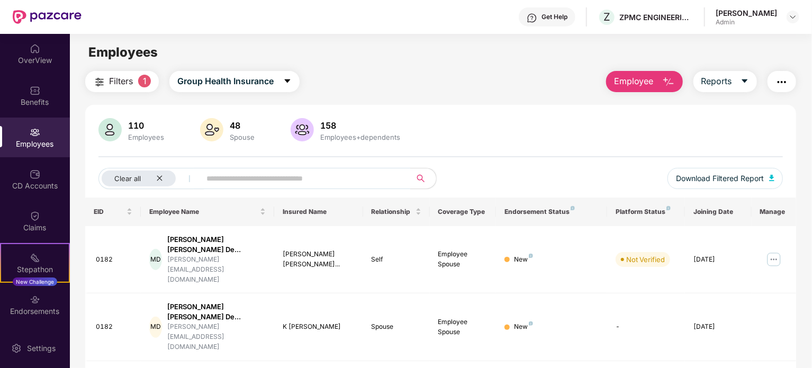
click at [41, 132] on div "Employees" at bounding box center [35, 137] width 70 height 40
click at [30, 53] on img at bounding box center [35, 48] width 11 height 11
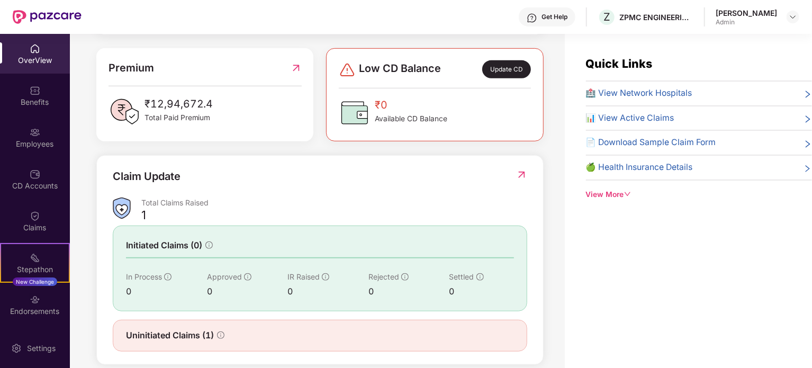
scroll to position [283, 0]
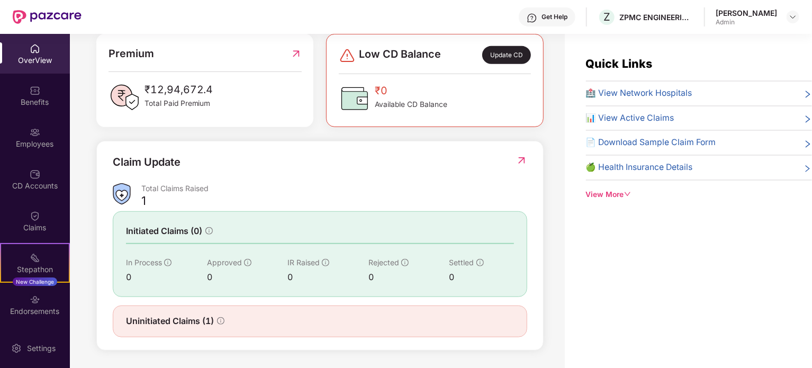
click at [143, 199] on div "1" at bounding box center [143, 200] width 5 height 15
click at [199, 315] on span "Uninitiated Claims (1)" at bounding box center [170, 320] width 88 height 13
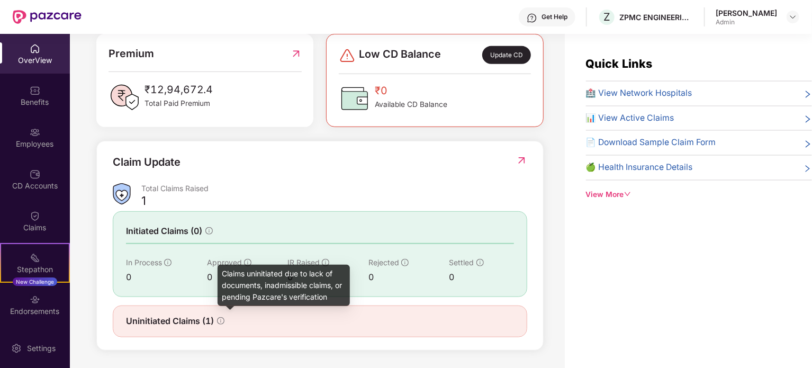
click at [220, 319] on icon "info-circle" at bounding box center [220, 320] width 7 height 7
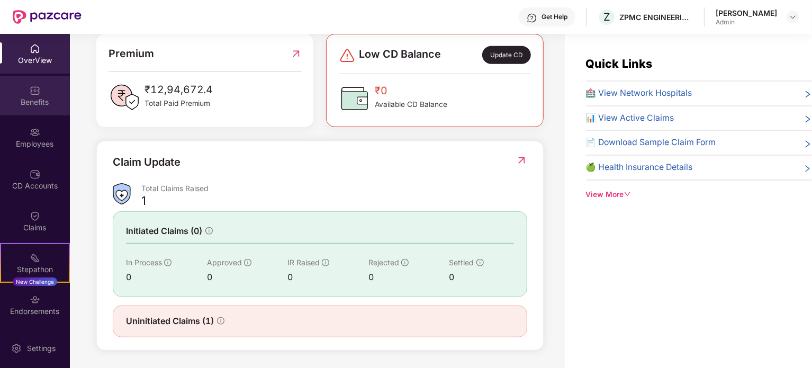
click at [34, 89] on img at bounding box center [35, 90] width 11 height 11
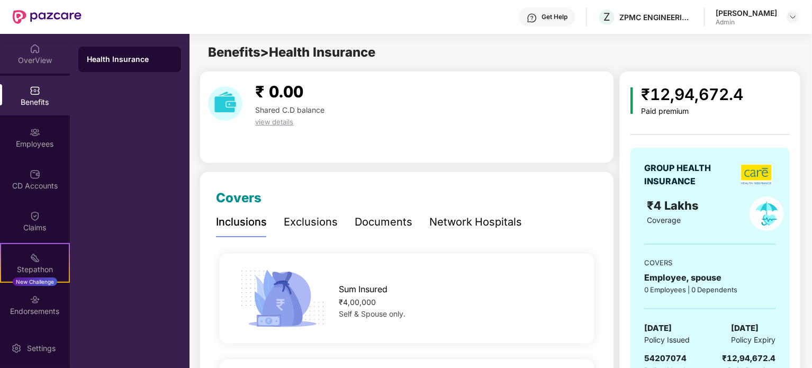
click at [36, 67] on div "OverView" at bounding box center [35, 54] width 70 height 40
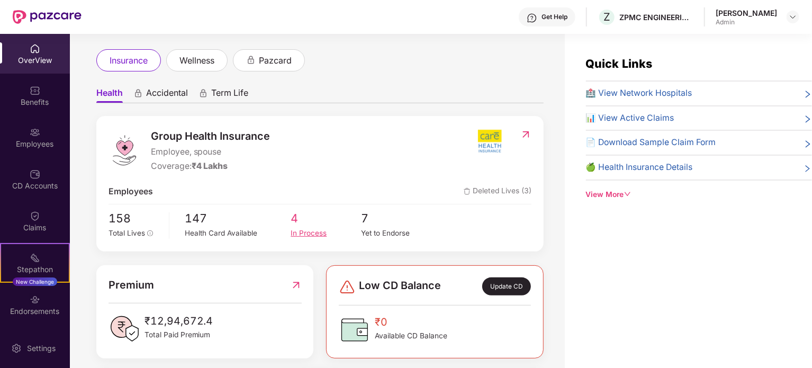
scroll to position [53, 0]
click at [290, 217] on span "4" at bounding box center [325, 217] width 70 height 18
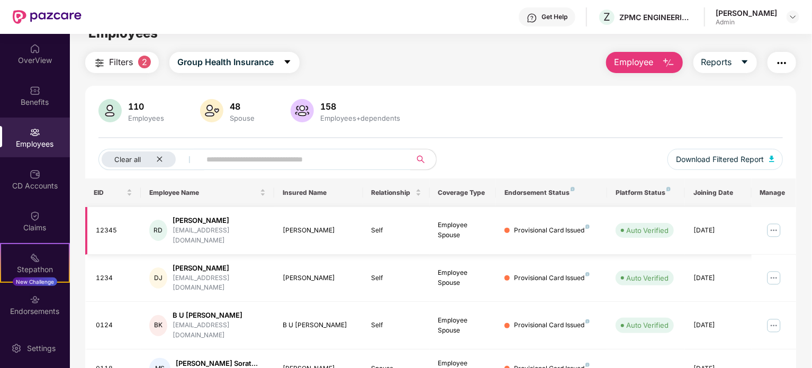
scroll to position [59, 0]
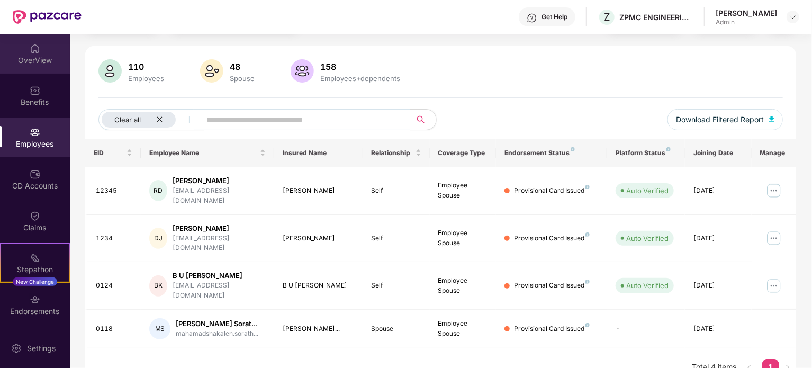
click at [28, 58] on div "OverView" at bounding box center [35, 60] width 70 height 11
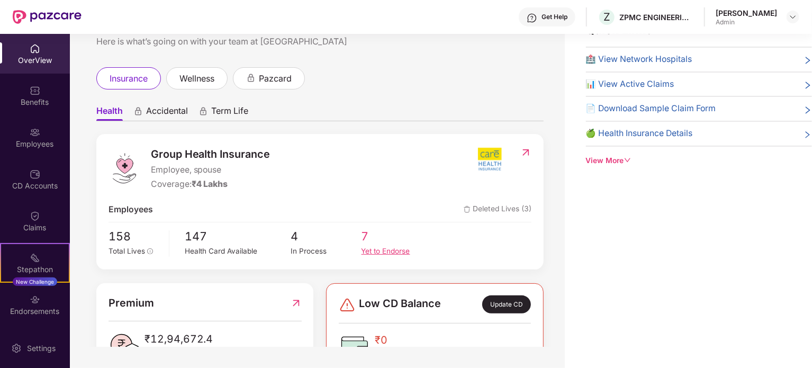
click at [364, 237] on span "7" at bounding box center [396, 237] width 70 height 18
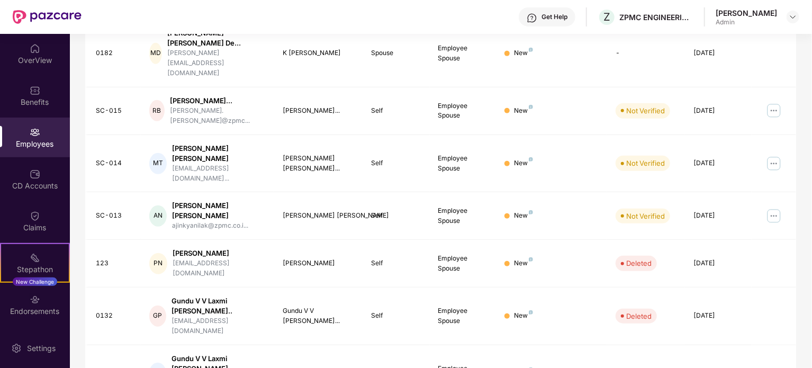
scroll to position [281, 0]
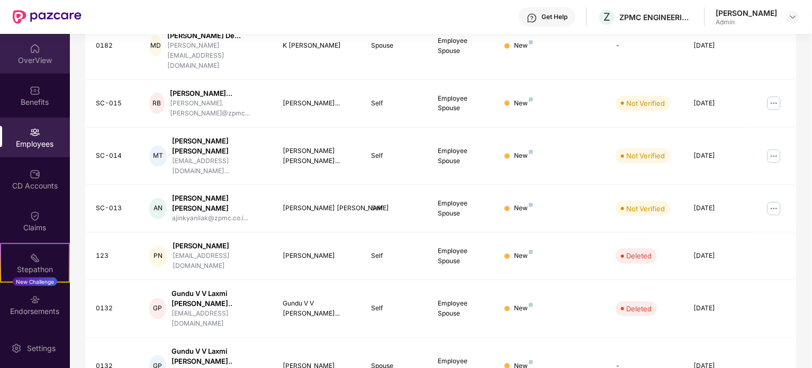
click at [26, 57] on div "OverView" at bounding box center [35, 60] width 70 height 11
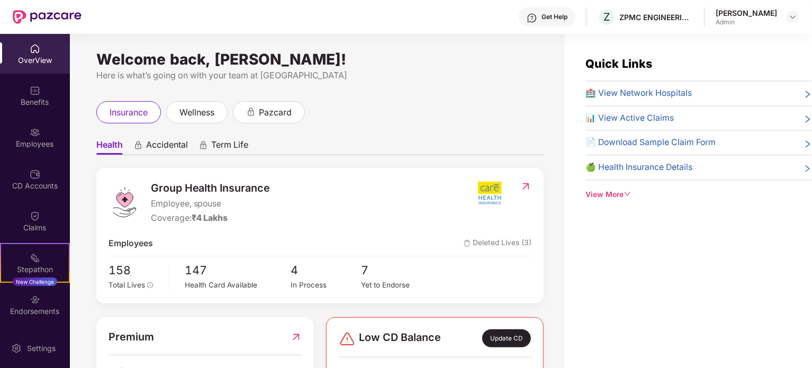
click at [709, 90] on div "🏥 View Network Hospitals" at bounding box center [699, 93] width 226 height 13
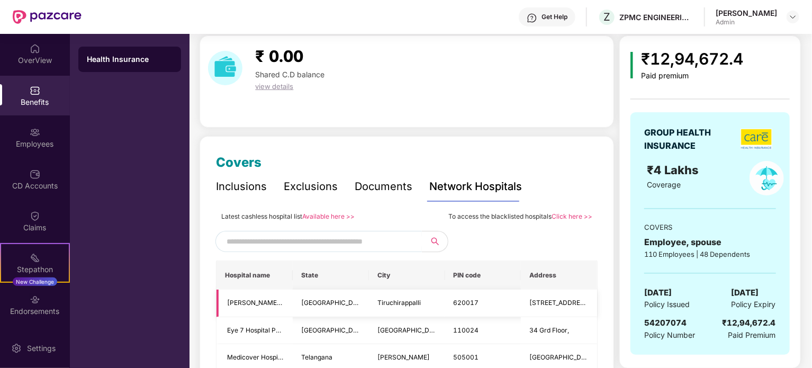
scroll to position [106, 0]
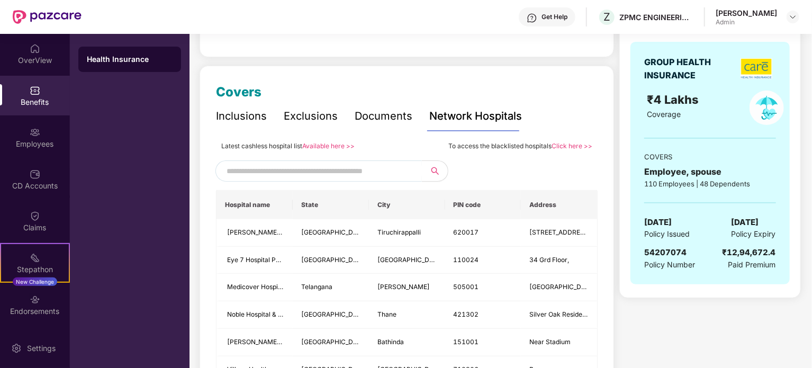
click at [306, 173] on input "text" at bounding box center [316, 171] width 181 height 16
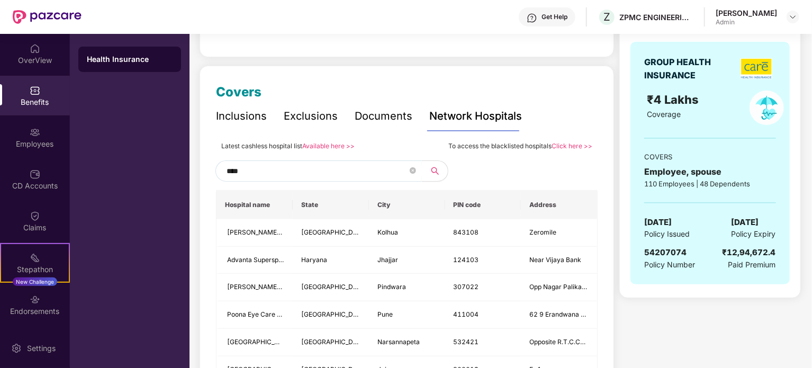
type input "*****"
click at [411, 173] on icon "close-circle" at bounding box center [413, 170] width 6 height 6
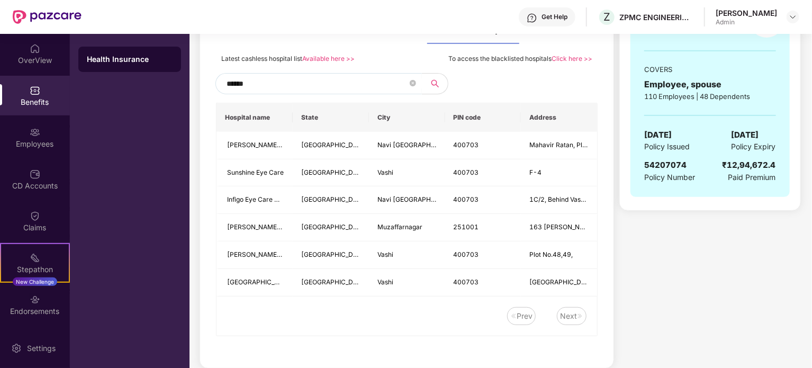
scroll to position [209, 0]
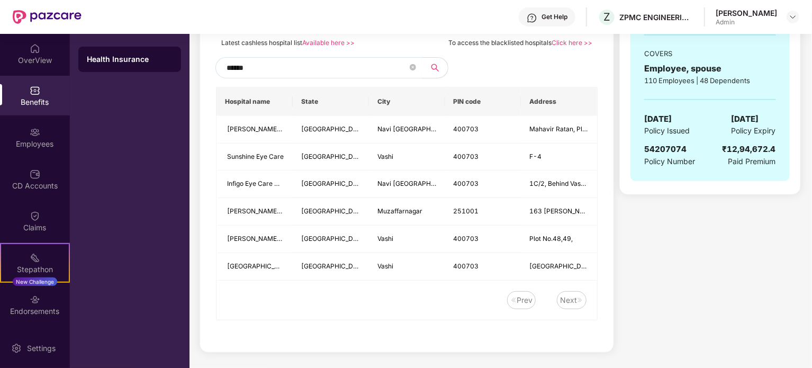
type input "*****"
drag, startPoint x: 569, startPoint y: 298, endPoint x: 539, endPoint y: 299, distance: 29.7
click at [565, 299] on div "Next" at bounding box center [568, 300] width 17 height 12
click at [520, 299] on div "Prev" at bounding box center [524, 300] width 16 height 12
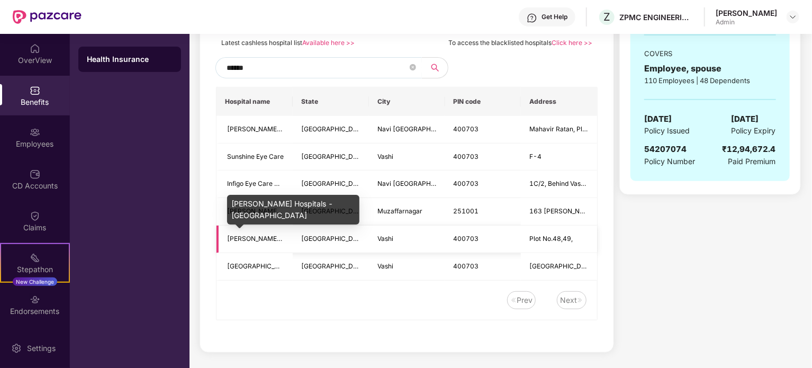
click at [246, 240] on span "[PERSON_NAME] Hospitals -[GEOGRAPHIC_DATA]" at bounding box center [303, 238] width 153 height 8
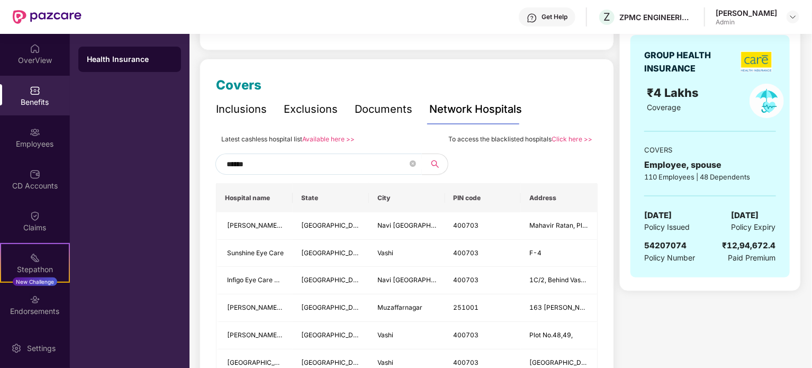
scroll to position [0, 0]
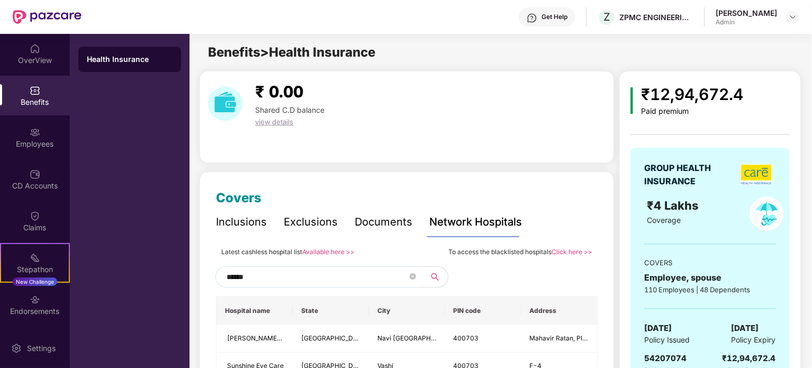
click at [121, 58] on div "Health Insurance" at bounding box center [130, 59] width 86 height 11
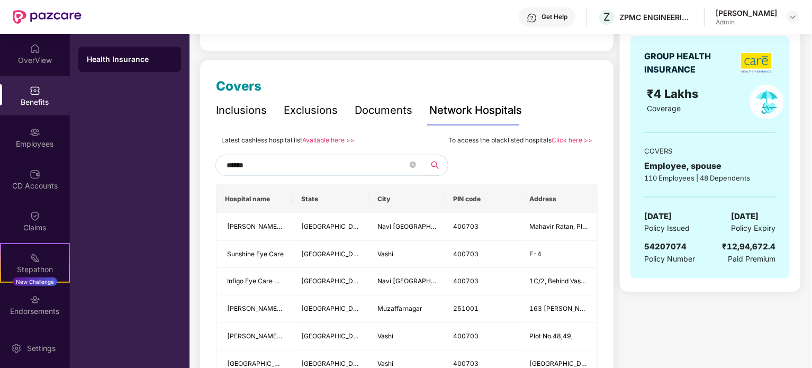
scroll to position [209, 0]
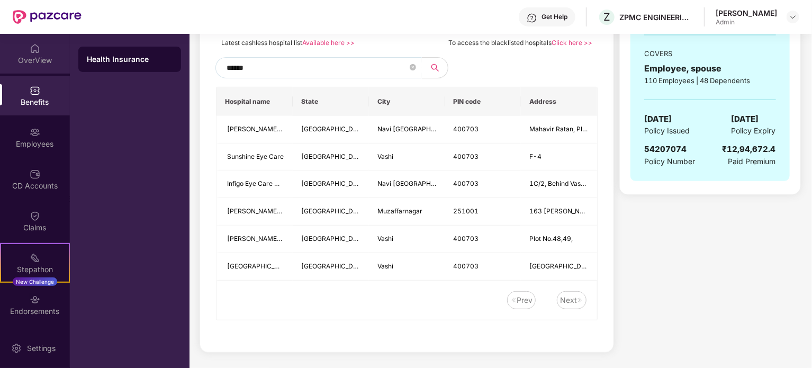
click at [30, 58] on div "OverView" at bounding box center [35, 60] width 70 height 11
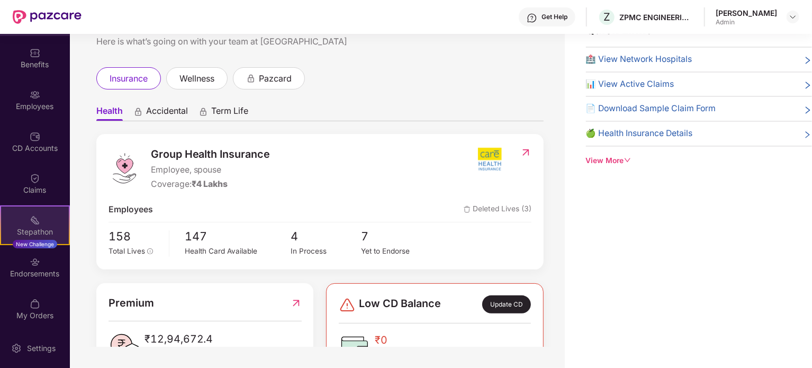
scroll to position [40, 0]
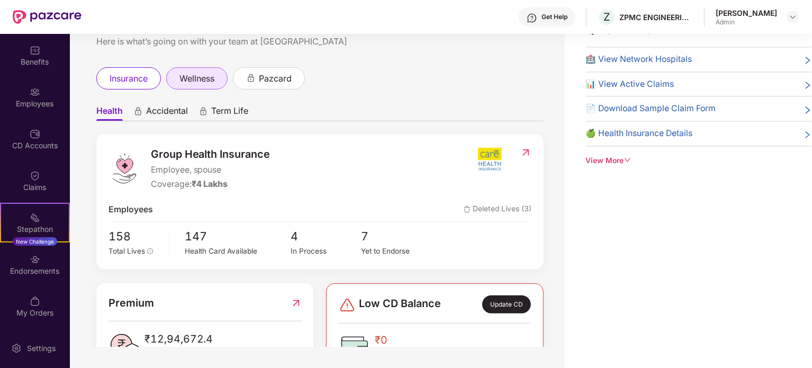
click at [198, 73] on span "wellness" at bounding box center [196, 78] width 35 height 13
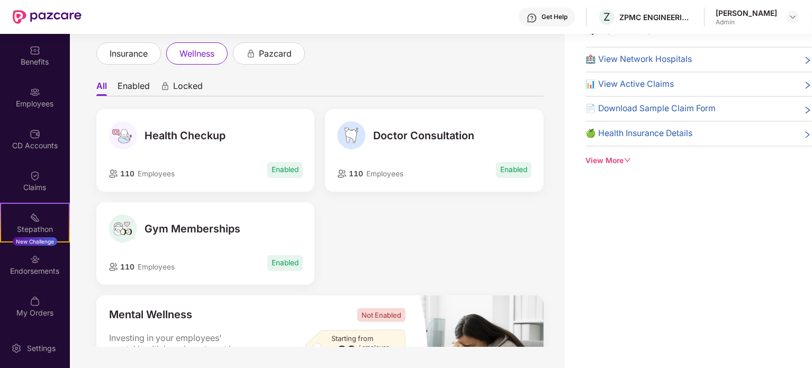
scroll to position [10, 0]
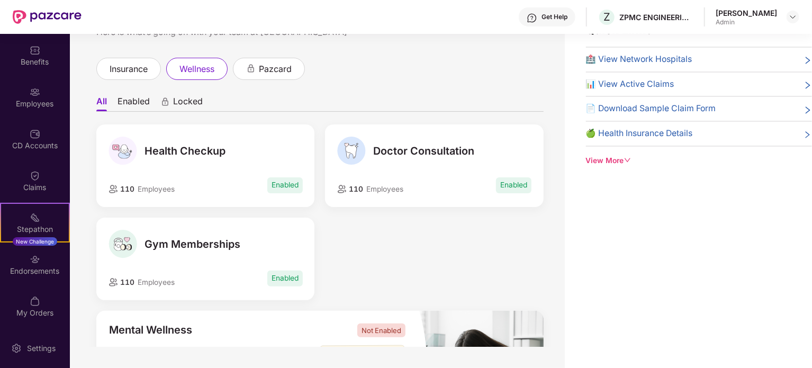
click at [188, 150] on span "Health Checkup" at bounding box center [184, 150] width 81 height 13
click at [218, 150] on span "Health Checkup" at bounding box center [184, 150] width 81 height 13
click at [253, 74] on div "pazcard" at bounding box center [269, 68] width 46 height 13
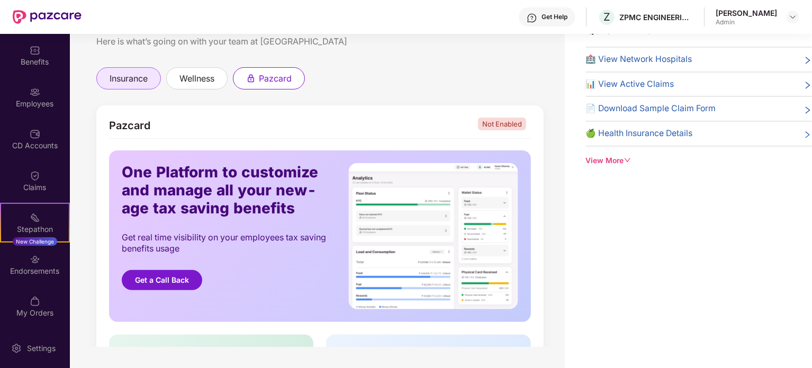
click at [128, 84] on span "insurance" at bounding box center [129, 78] width 38 height 13
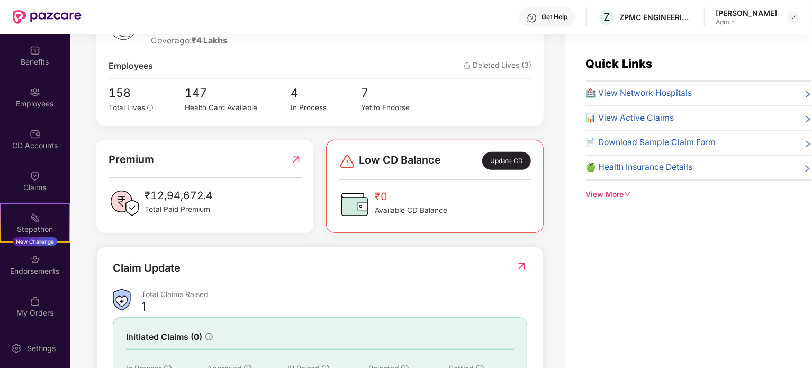
click at [615, 189] on div "View More" at bounding box center [699, 195] width 226 height 12
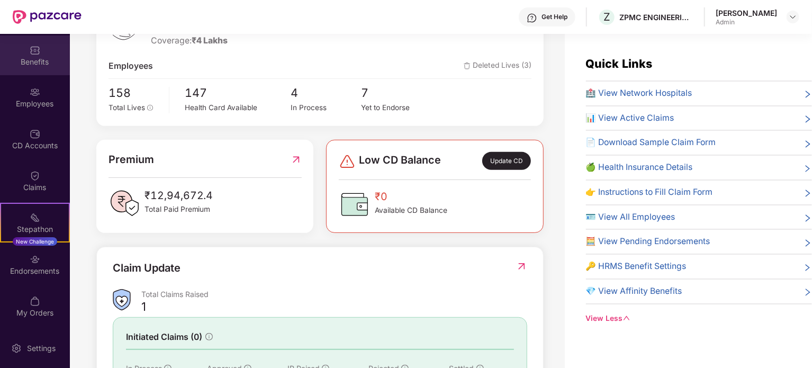
click at [21, 55] on div "Benefits" at bounding box center [35, 55] width 70 height 40
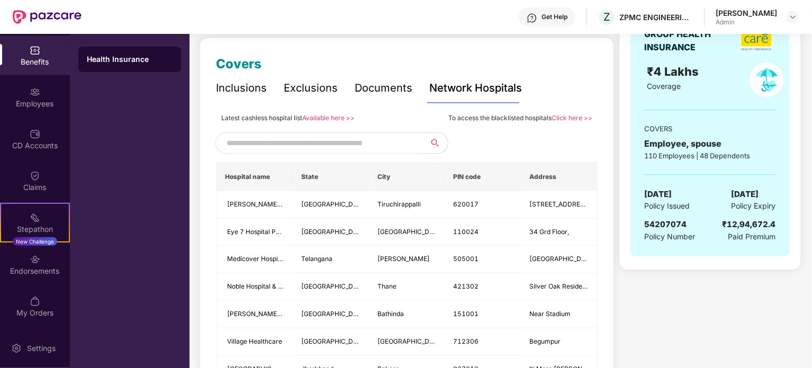
scroll to position [106, 0]
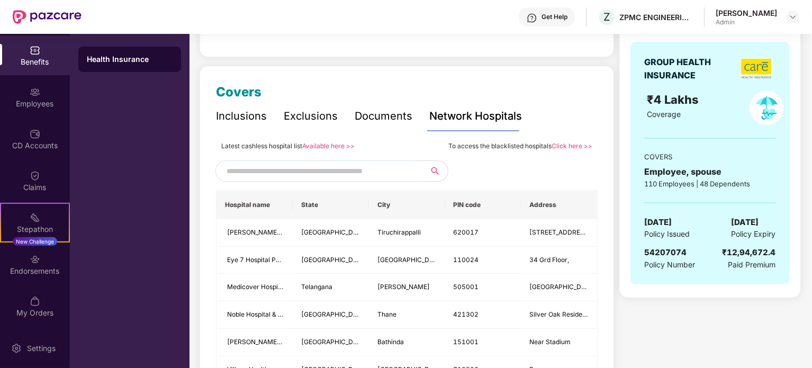
click at [241, 118] on div "Inclusions" at bounding box center [241, 116] width 51 height 16
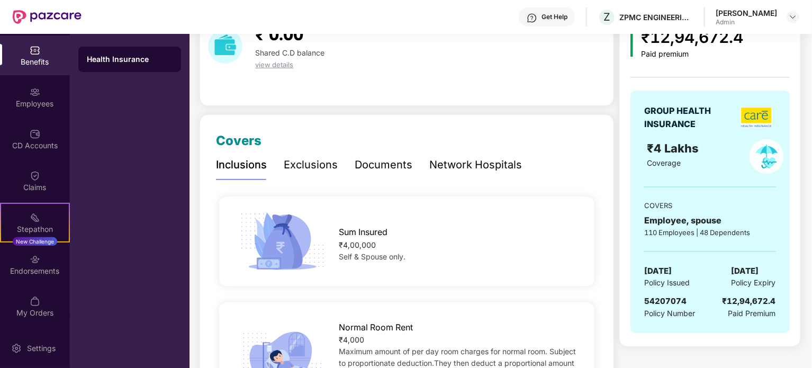
scroll to position [0, 0]
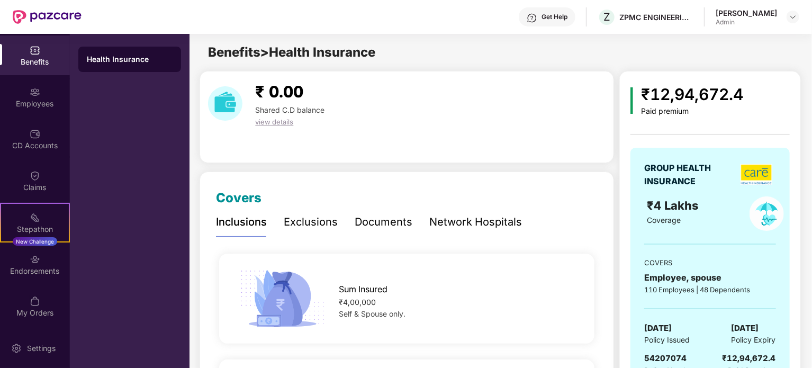
click at [314, 224] on div "Exclusions" at bounding box center [311, 222] width 54 height 16
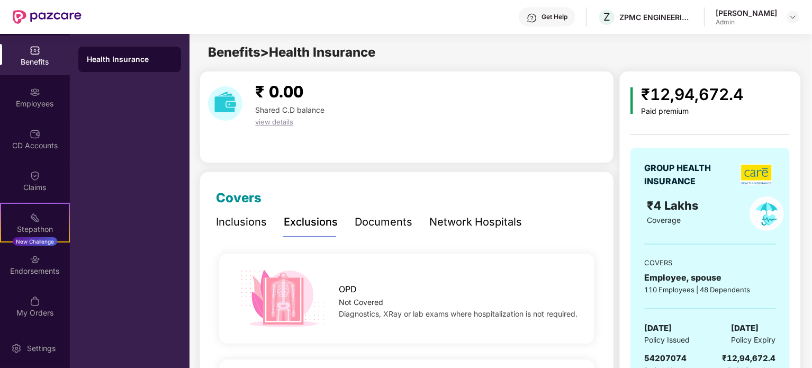
click at [459, 218] on div "Network Hospitals" at bounding box center [475, 222] width 93 height 16
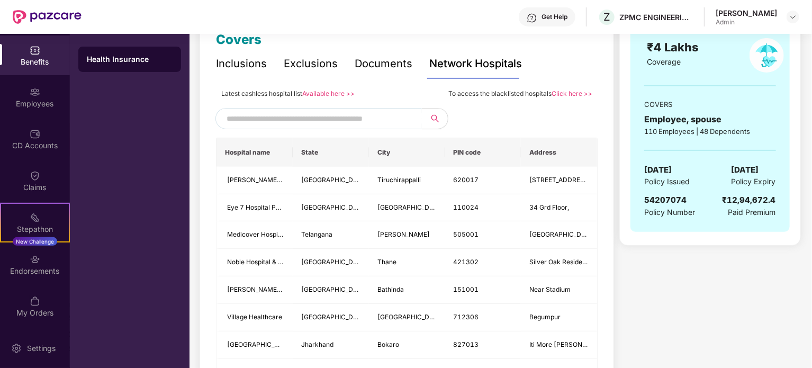
scroll to position [159, 0]
click at [42, 102] on div "Employees" at bounding box center [35, 103] width 70 height 11
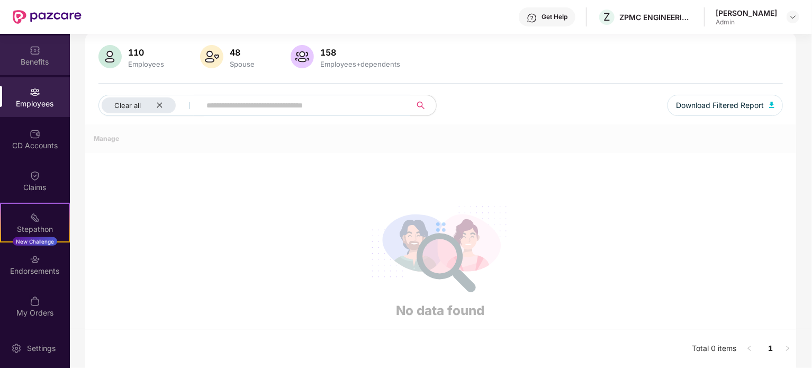
scroll to position [159, 0]
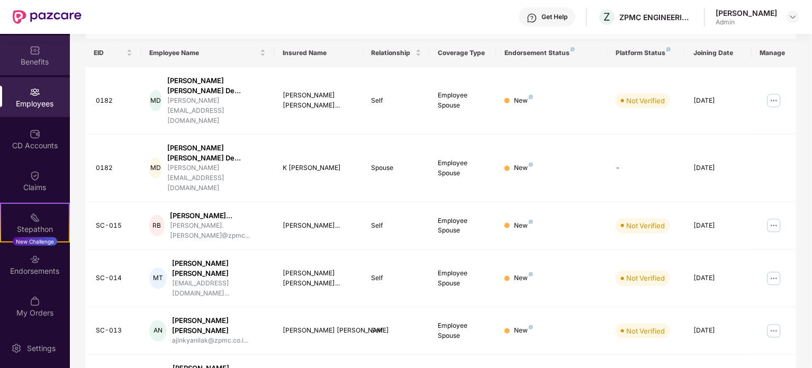
click at [30, 55] on img at bounding box center [35, 50] width 11 height 11
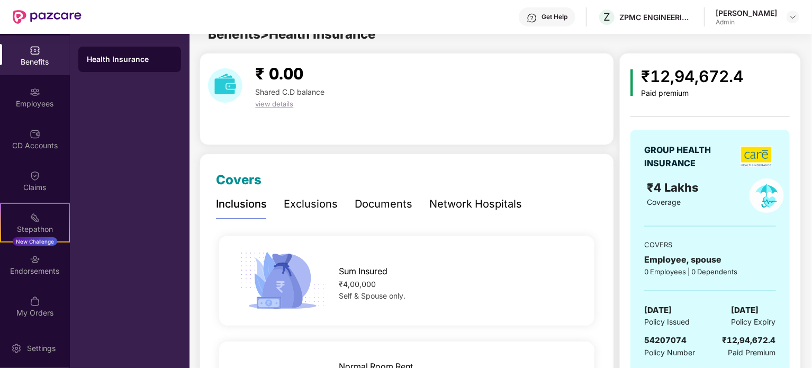
scroll to position [159, 0]
